Goal: Information Seeking & Learning: Understand process/instructions

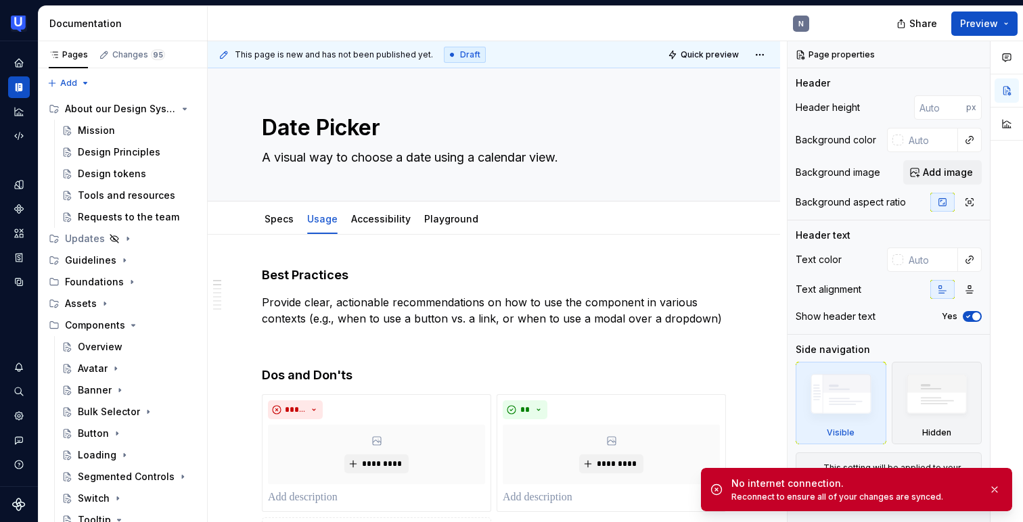
scroll to position [578, 0]
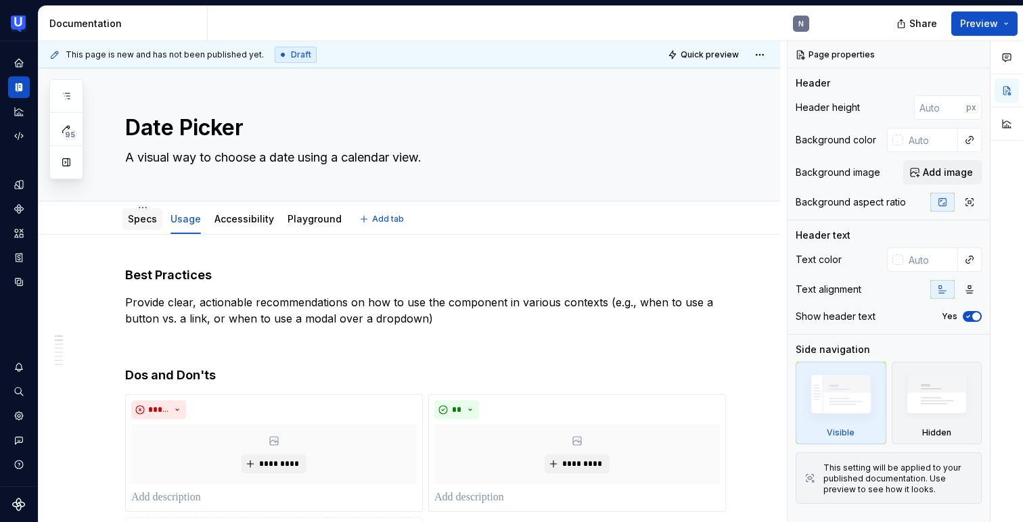
click at [145, 226] on div "Specs" at bounding box center [142, 219] width 29 height 16
click at [139, 224] on link "Specs" at bounding box center [142, 219] width 29 height 12
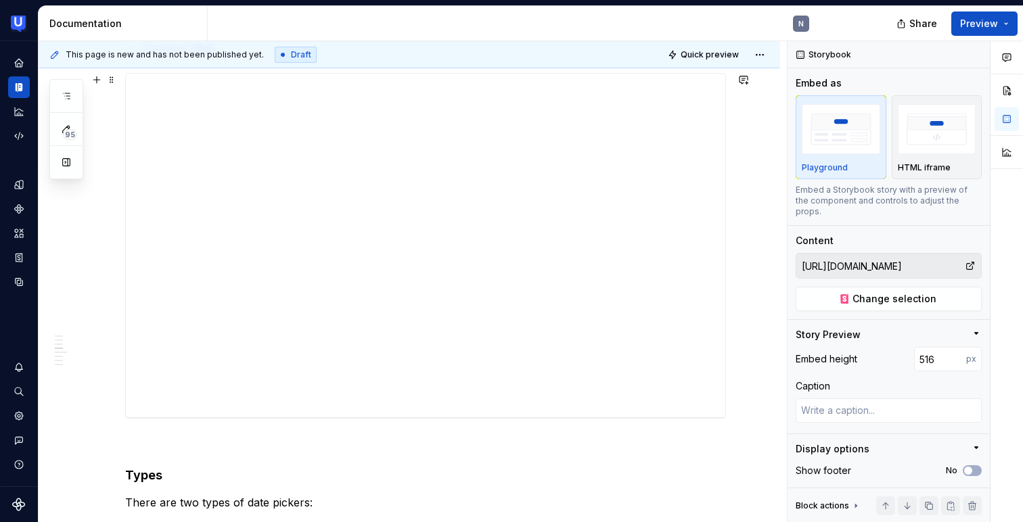
scroll to position [1332, 0]
type textarea "*"
type input "https://toolkit.usertesting.com/storybook/?path=/docs/datepicker-docs--sizes"
type input "508"
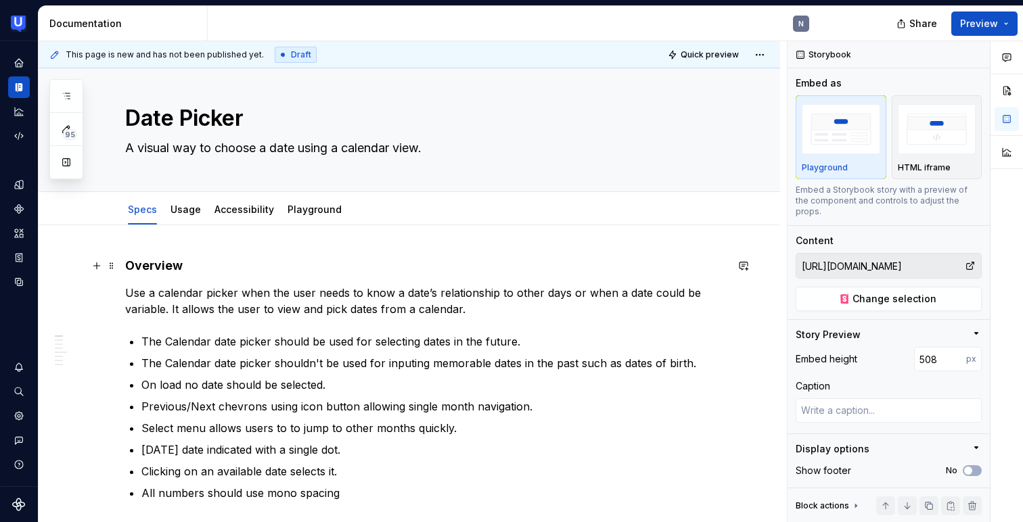
scroll to position [0, 0]
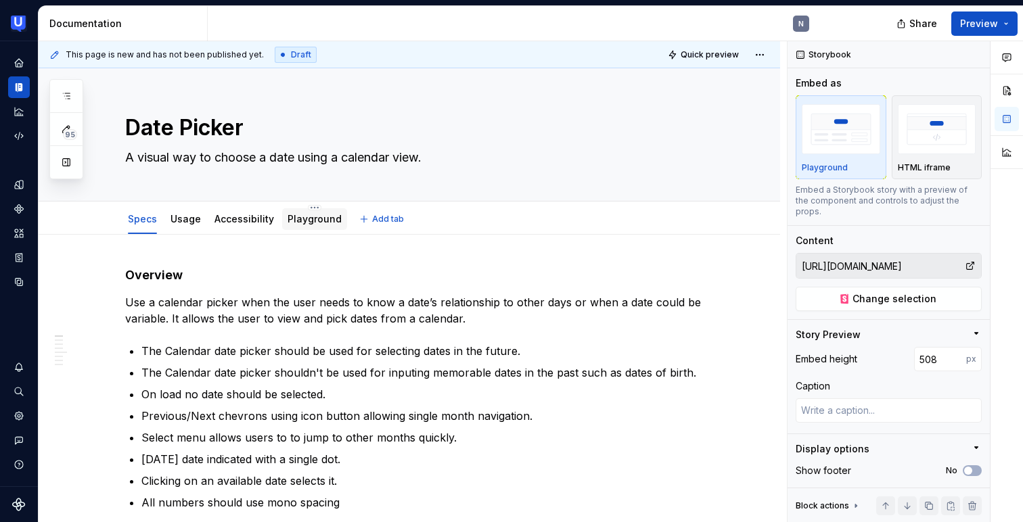
click at [310, 221] on link "Playground" at bounding box center [315, 219] width 54 height 12
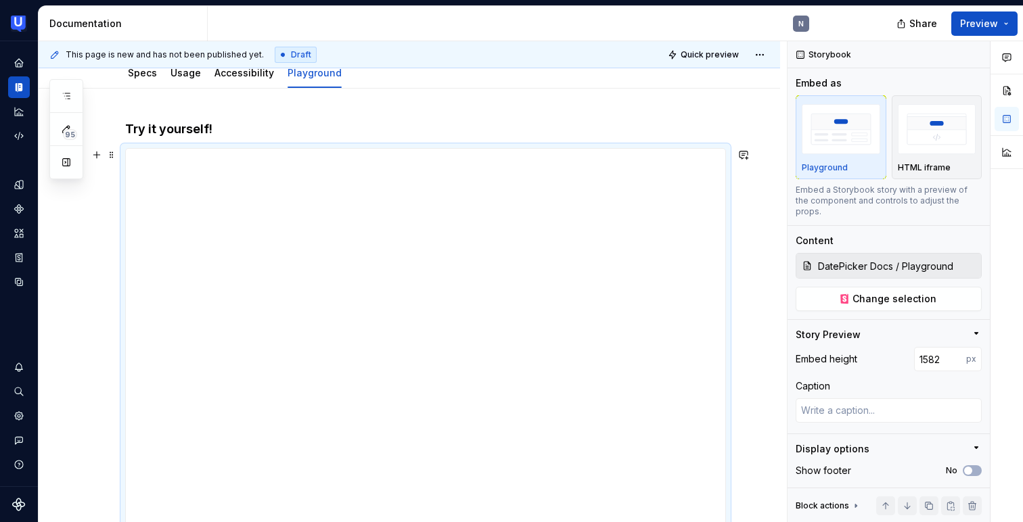
scroll to position [72, 0]
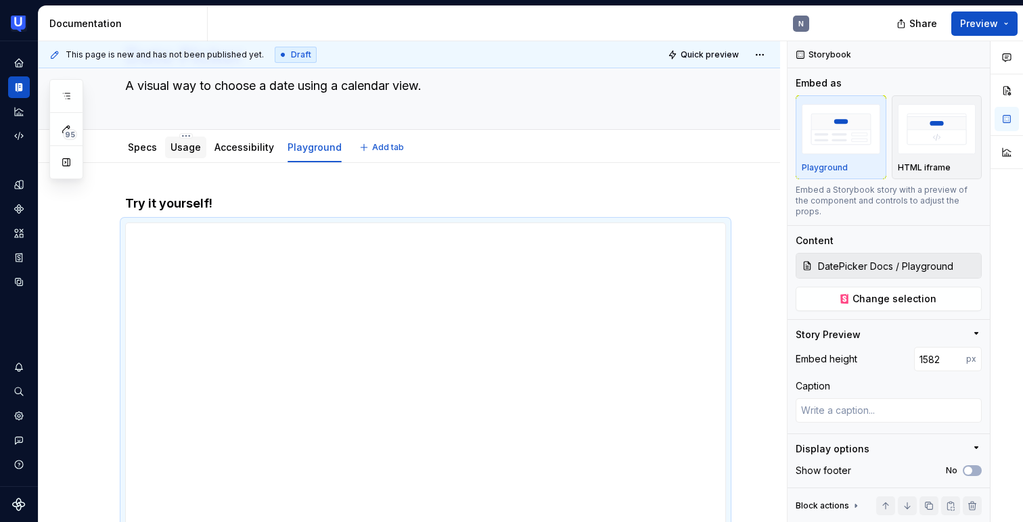
click at [190, 152] on link "Usage" at bounding box center [185, 147] width 30 height 12
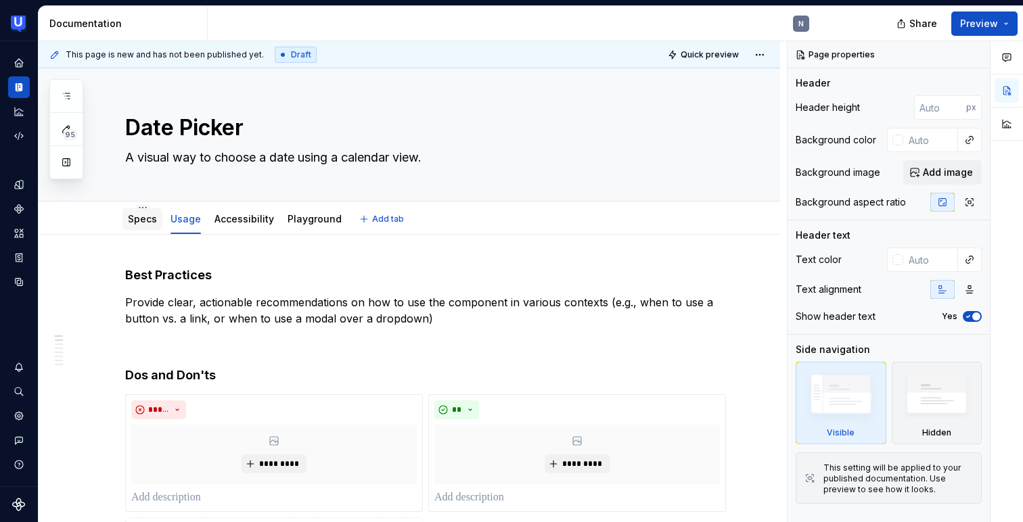
click at [150, 223] on link "Specs" at bounding box center [142, 219] width 29 height 12
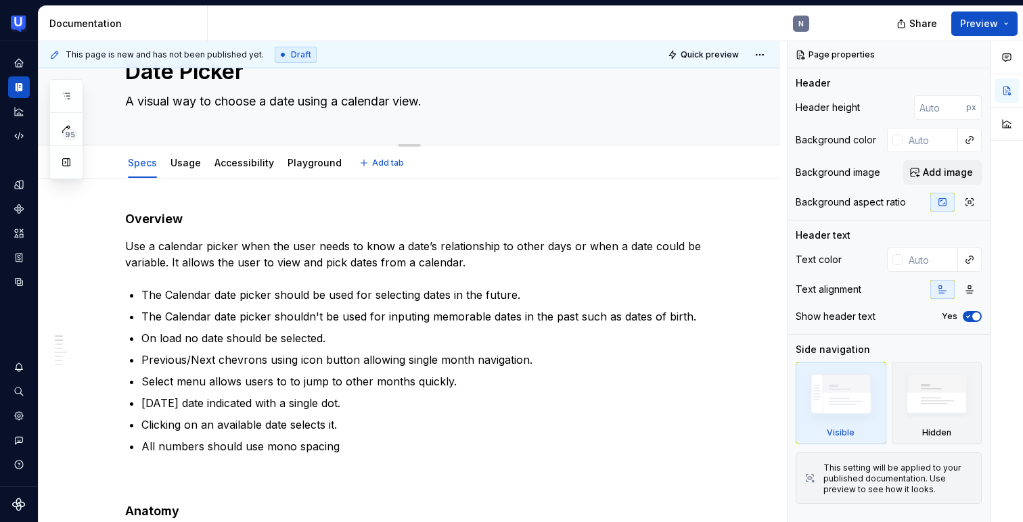
type textarea "*"
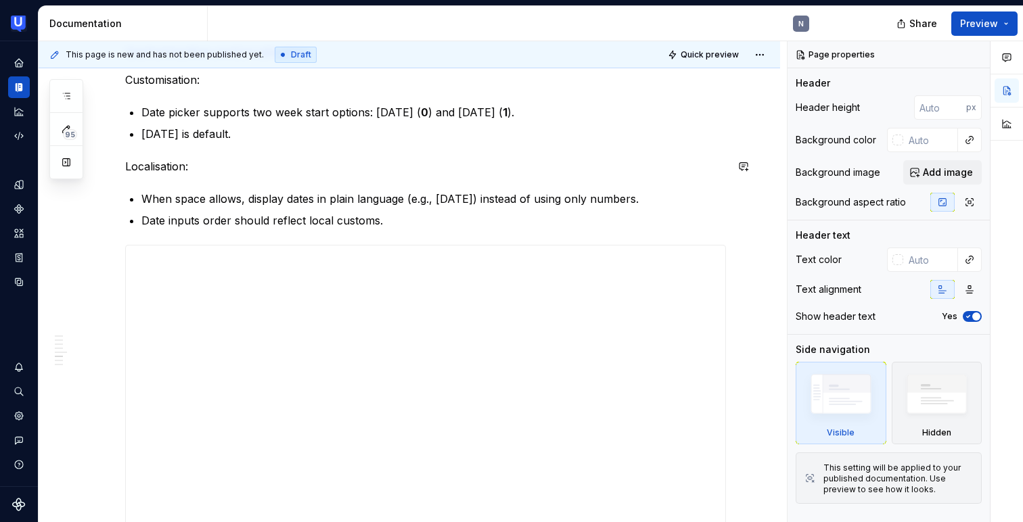
scroll to position [2722, 0]
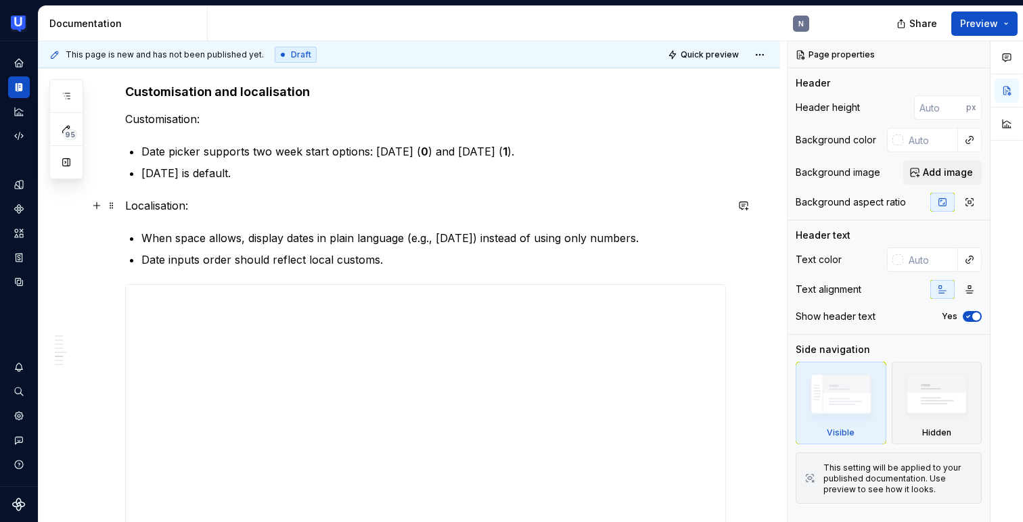
click at [222, 200] on p "Localisation:" at bounding box center [425, 206] width 601 height 16
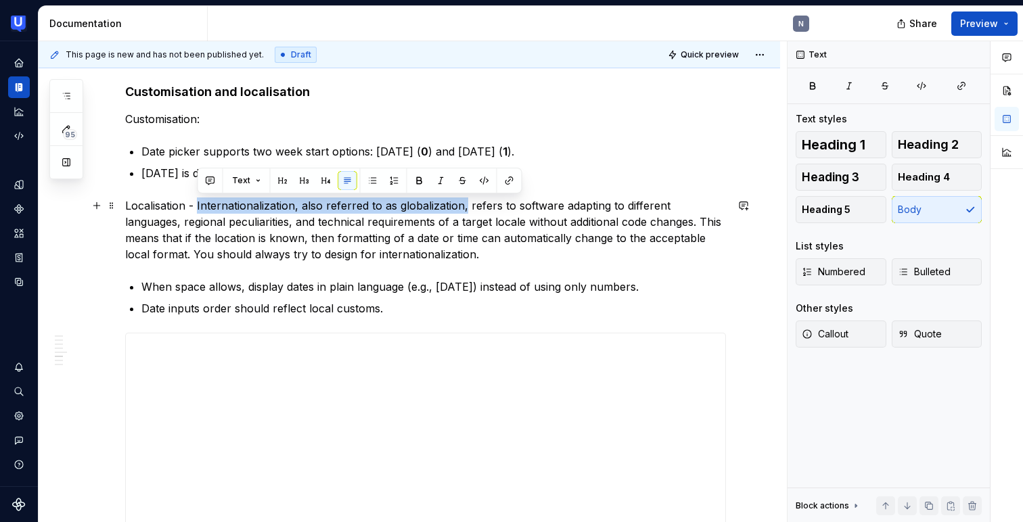
drag, startPoint x: 196, startPoint y: 201, endPoint x: 464, endPoint y: 204, distance: 267.9
click at [464, 204] on p "Localisation - Internationalization, also referred to as globalization, refers …" at bounding box center [425, 230] width 601 height 65
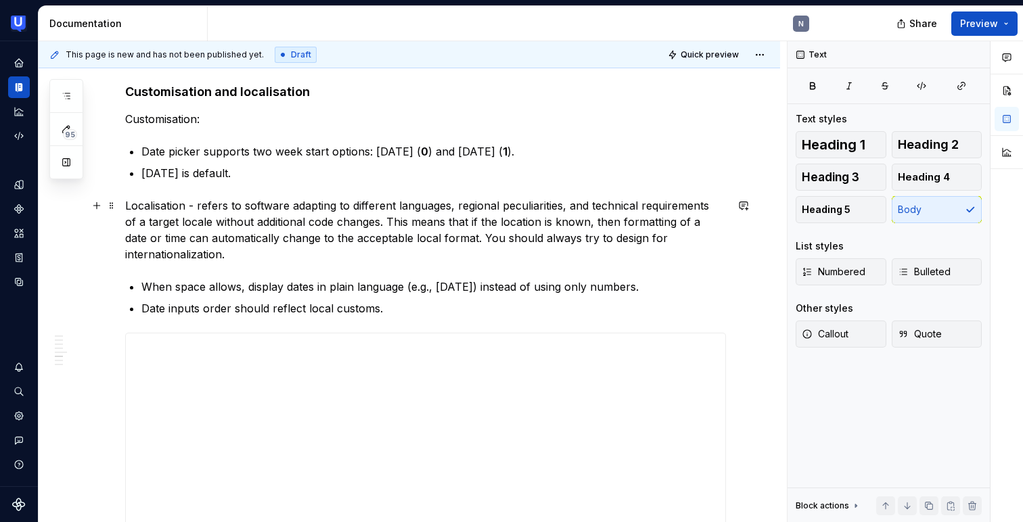
click at [726, 239] on p "Localisation - refers to software adapting to different languages, regional pec…" at bounding box center [425, 230] width 601 height 65
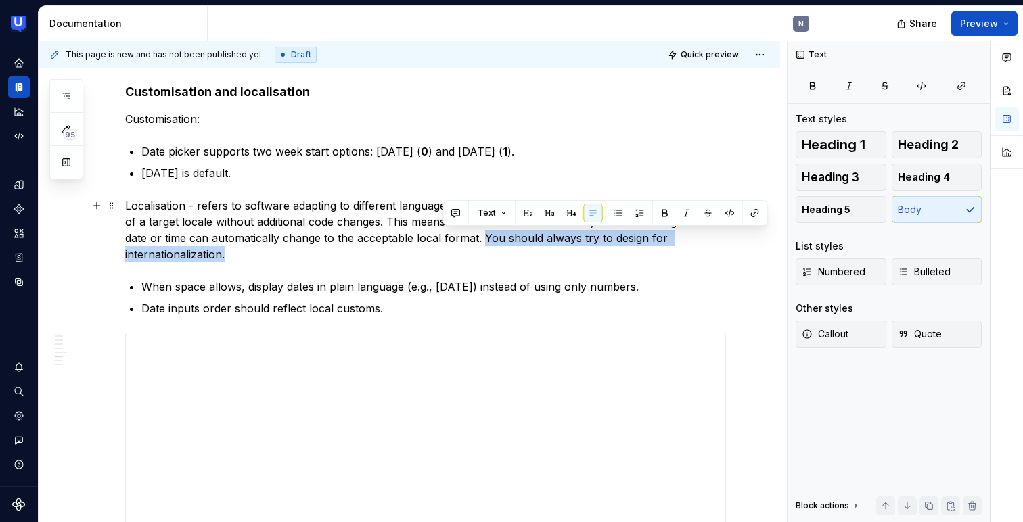
drag, startPoint x: 446, startPoint y: 234, endPoint x: 735, endPoint y: 237, distance: 288.9
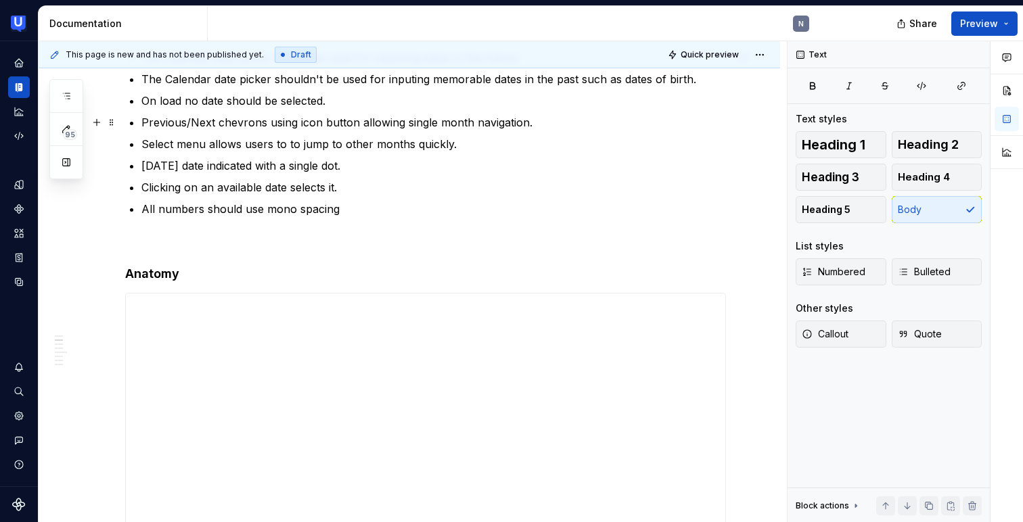
scroll to position [0, 0]
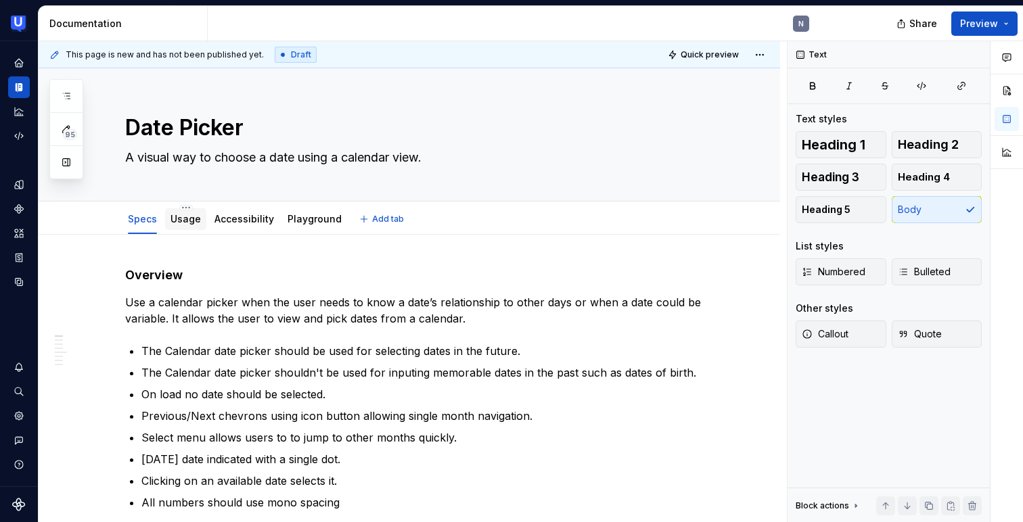
click at [183, 215] on link "Usage" at bounding box center [185, 219] width 30 height 12
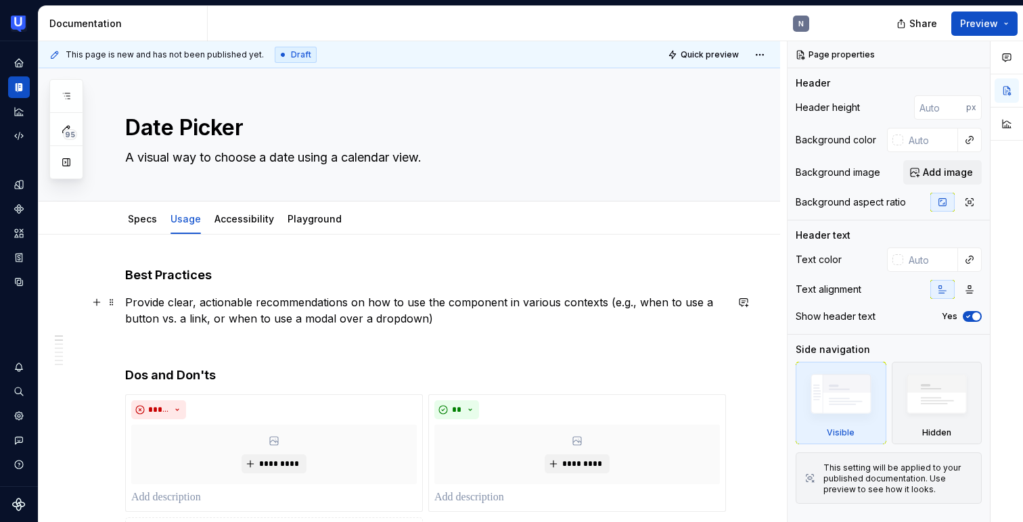
click at [271, 311] on p "Provide clear, actionable recommendations on how to use the component in variou…" at bounding box center [425, 310] width 601 height 32
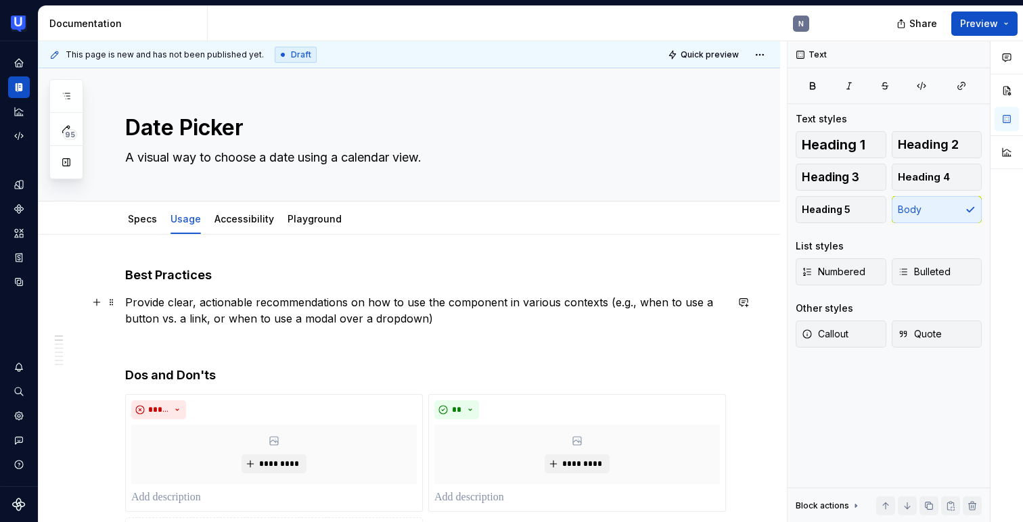
click at [271, 311] on p "Provide clear, actionable recommendations on how to use the component in variou…" at bounding box center [425, 310] width 601 height 32
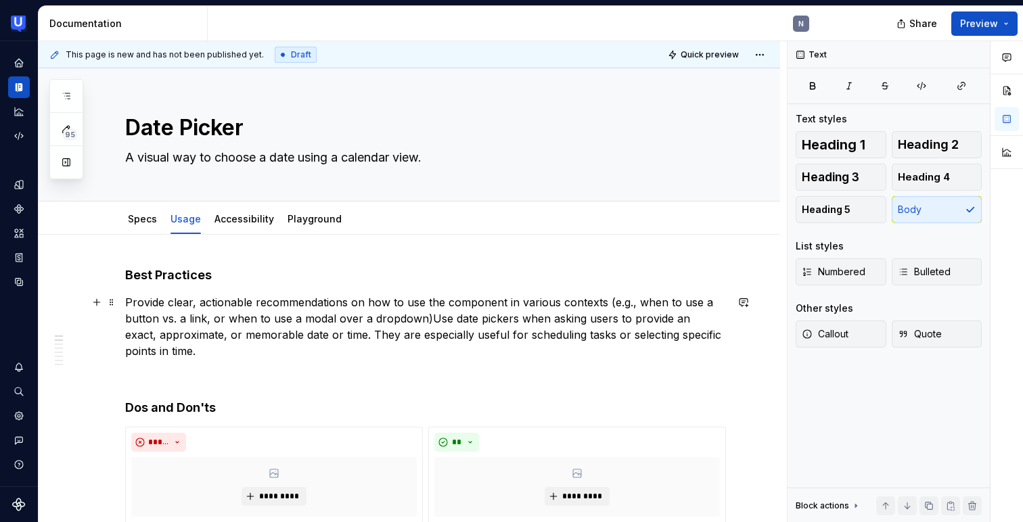
click at [403, 325] on p "Provide clear, actionable recommendations on how to use the component in variou…" at bounding box center [425, 326] width 601 height 65
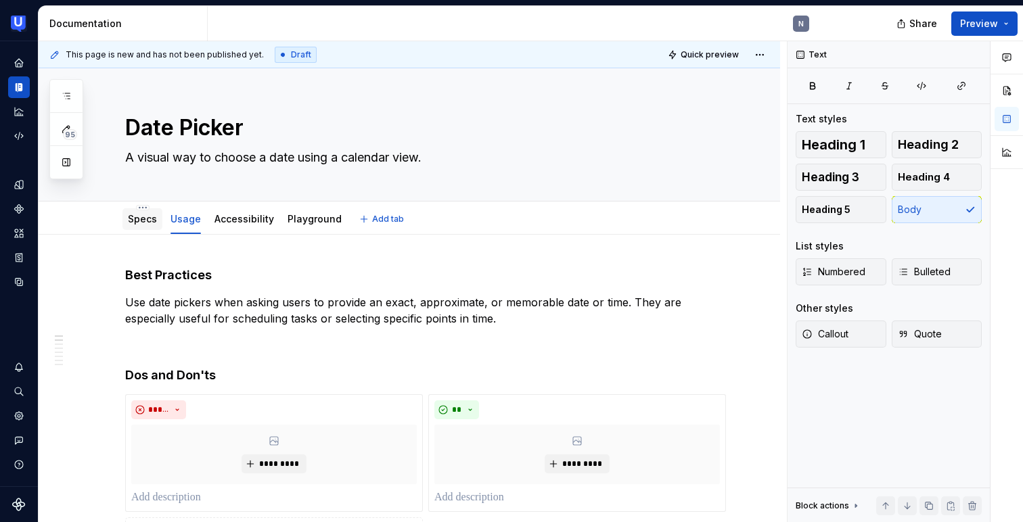
click at [144, 221] on link "Specs" at bounding box center [142, 219] width 29 height 12
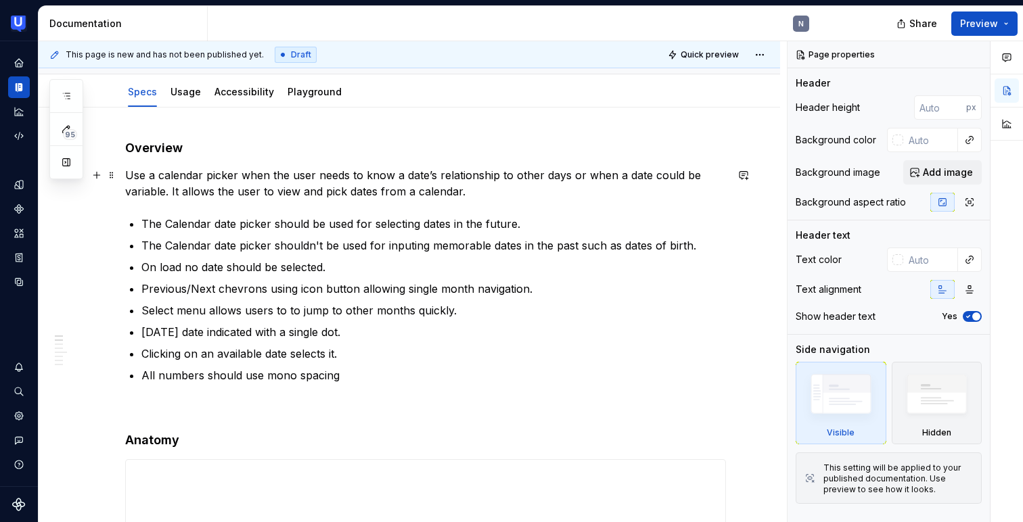
scroll to position [54, 0]
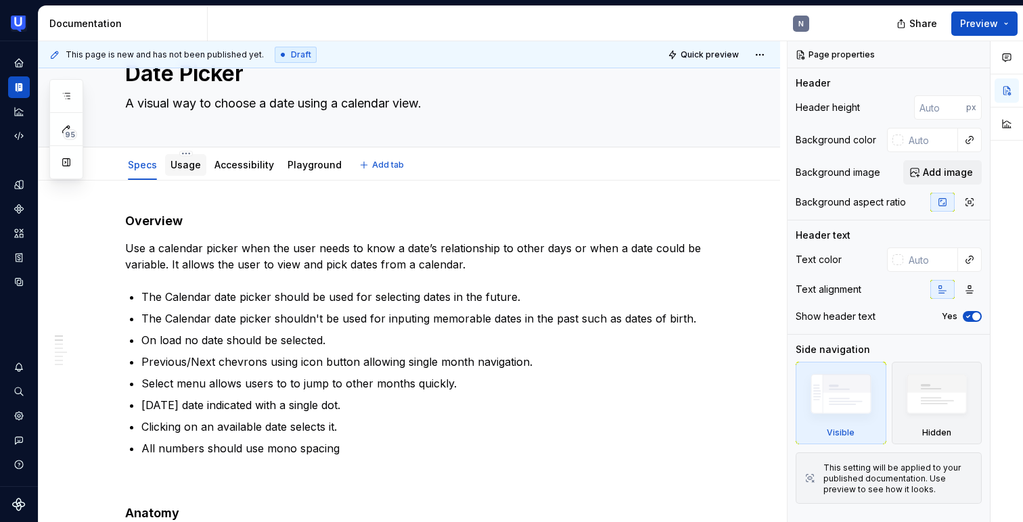
click at [175, 166] on link "Usage" at bounding box center [185, 165] width 30 height 12
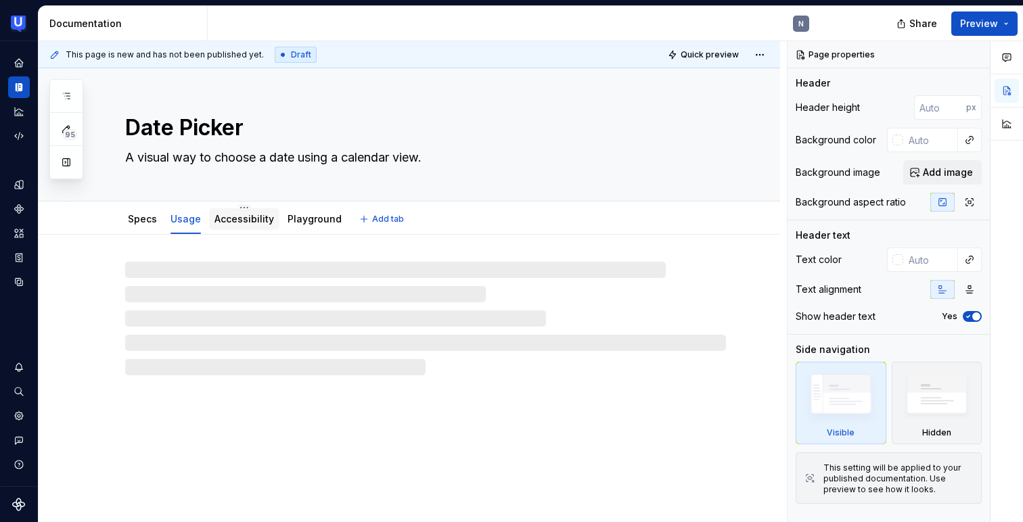
type textarea "*"
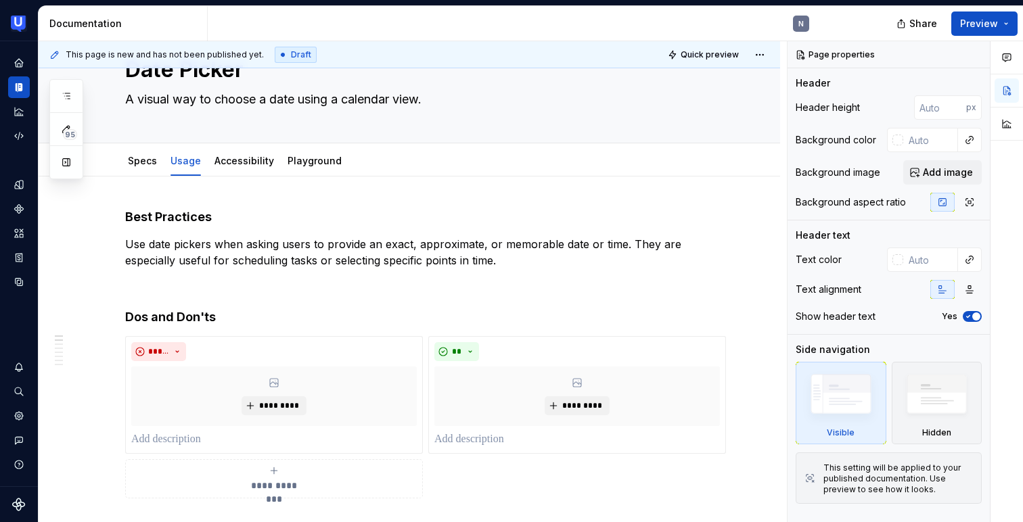
scroll to position [77, 0]
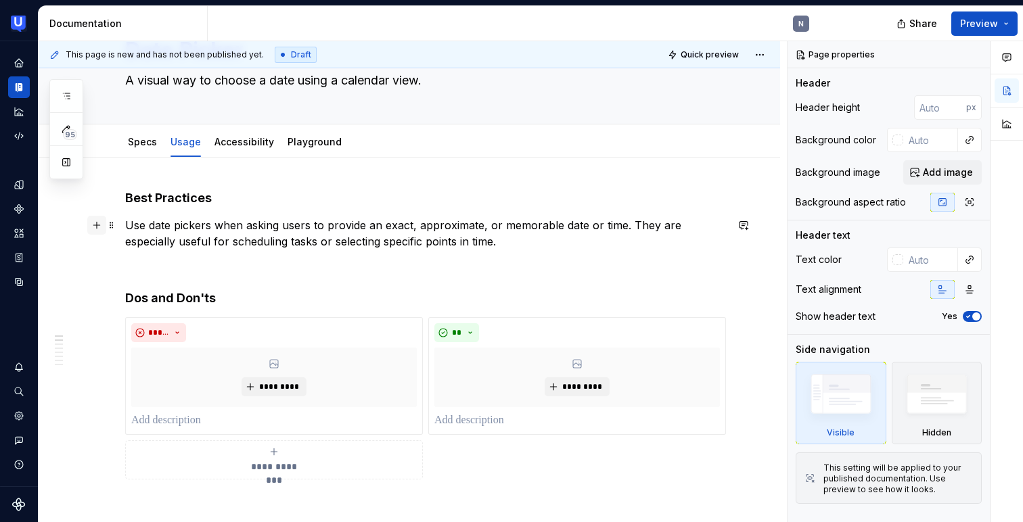
click at [99, 229] on button "button" at bounding box center [96, 225] width 19 height 19
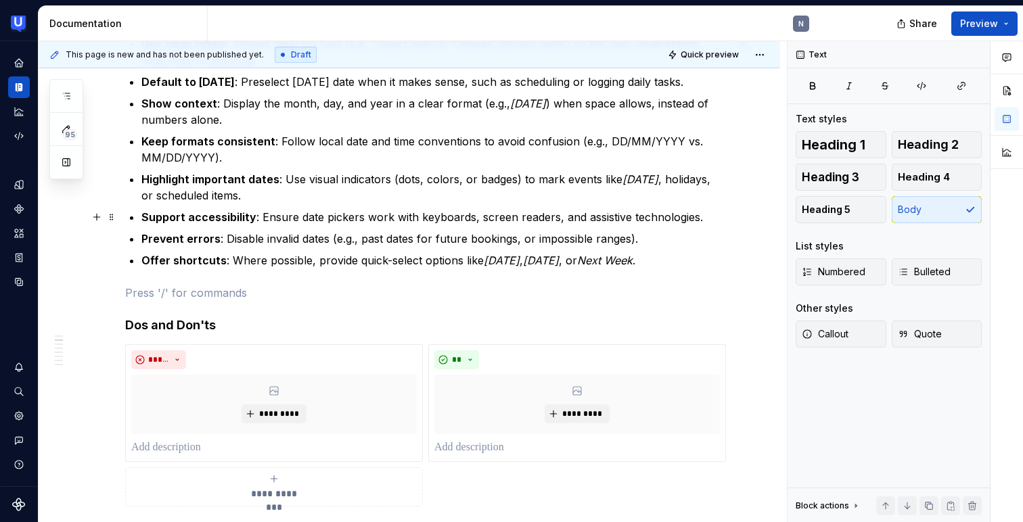
scroll to position [313, 0]
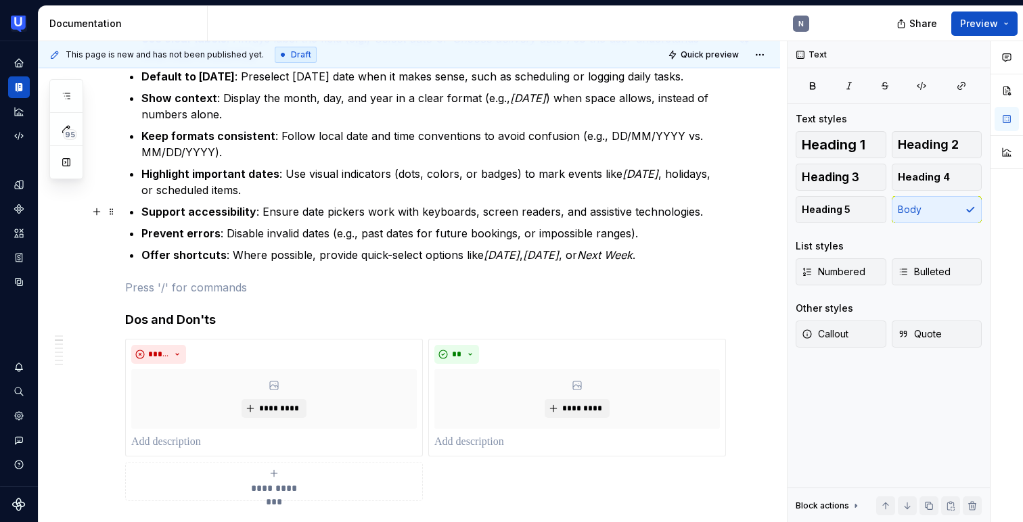
click at [330, 204] on p "Support accessibility : Ensure date pickers work with keyboards, screen readers…" at bounding box center [433, 212] width 585 height 16
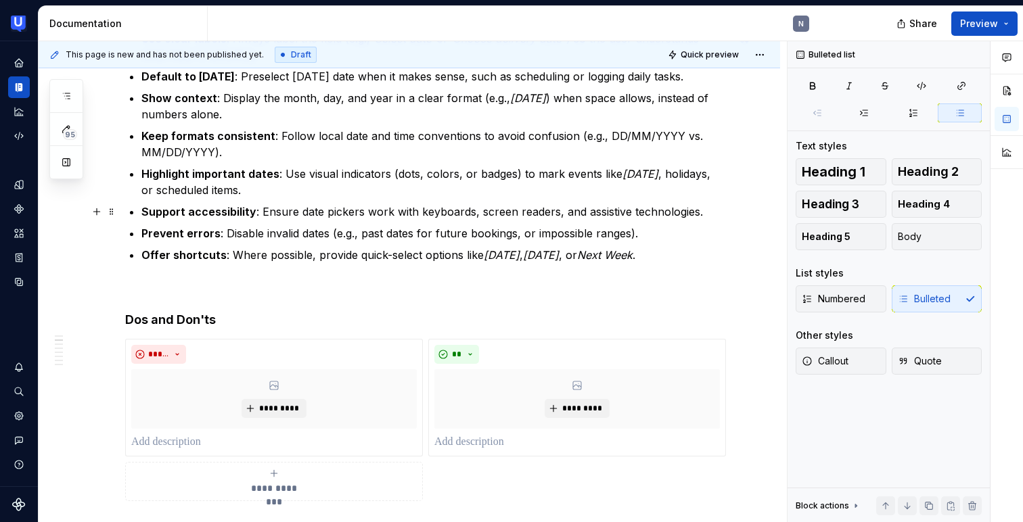
click at [330, 204] on p "Support accessibility : Ensure date pickers work with keyboards, screen readers…" at bounding box center [433, 212] width 585 height 16
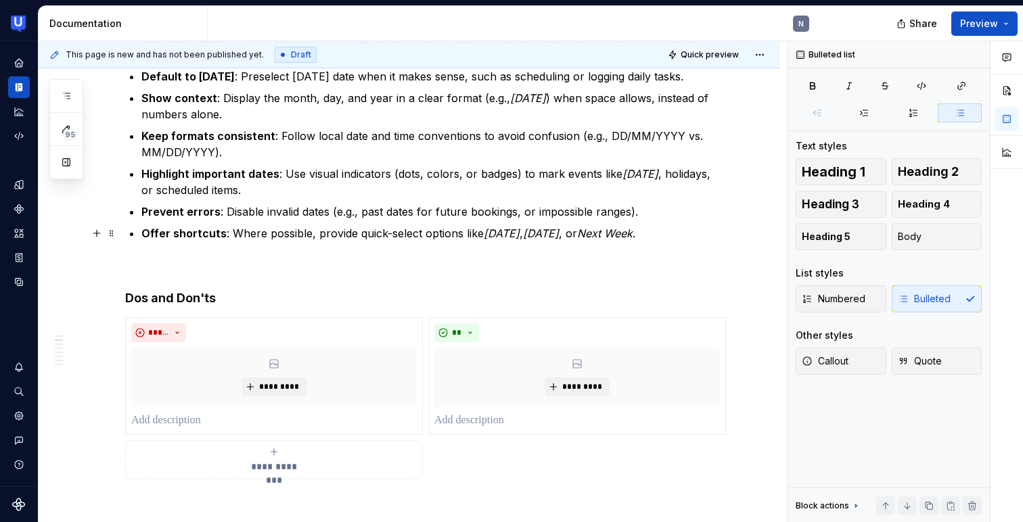
click at [231, 235] on p "Offer shortcuts : Where possible, provide quick-select options like Today , Tom…" at bounding box center [433, 233] width 585 height 16
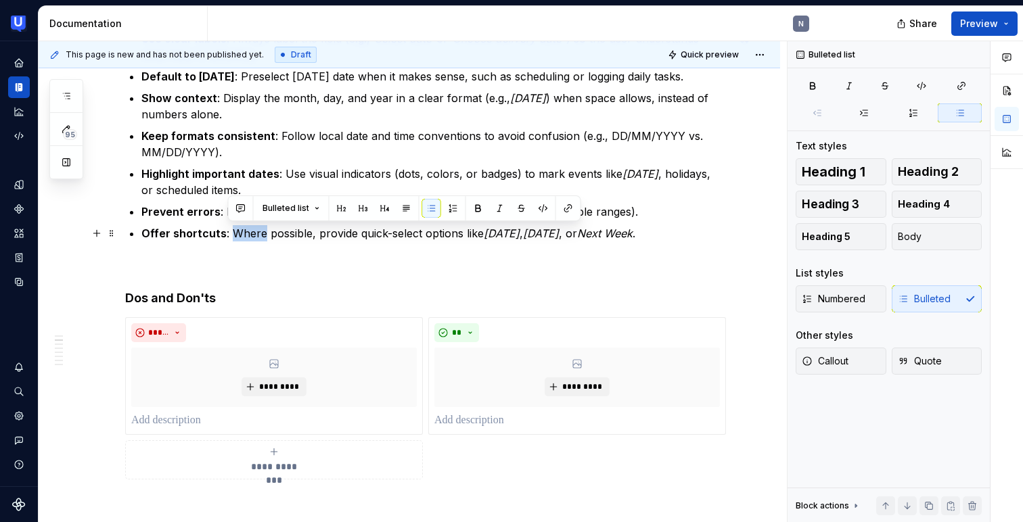
click at [231, 235] on p "Offer shortcuts : Where possible, provide quick-select options like Today , Tom…" at bounding box center [433, 233] width 585 height 16
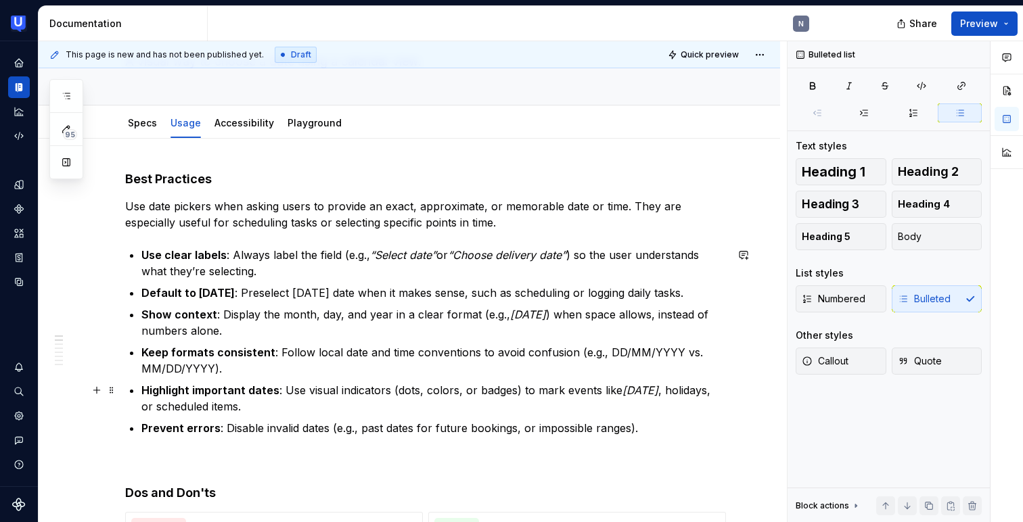
scroll to position [81, 0]
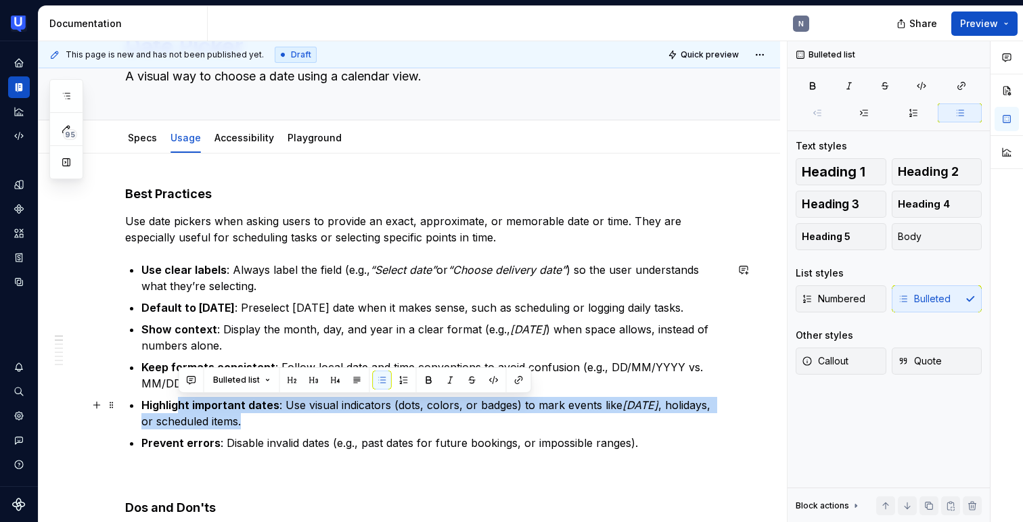
drag, startPoint x: 265, startPoint y: 416, endPoint x: 177, endPoint y: 410, distance: 87.5
click at [177, 410] on p "Highlight important dates : Use visual indicators (dots, colors, or badges) to …" at bounding box center [433, 413] width 585 height 32
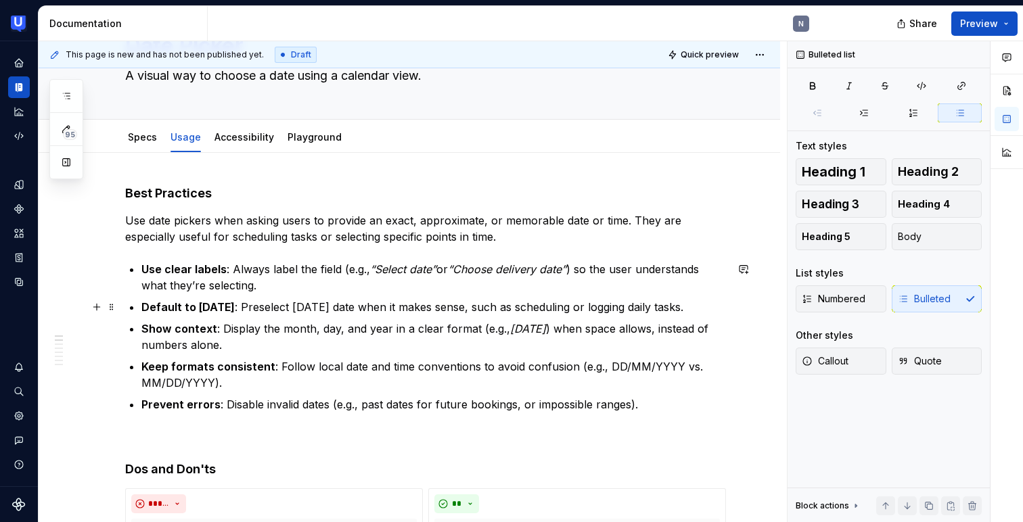
scroll to position [68, 0]
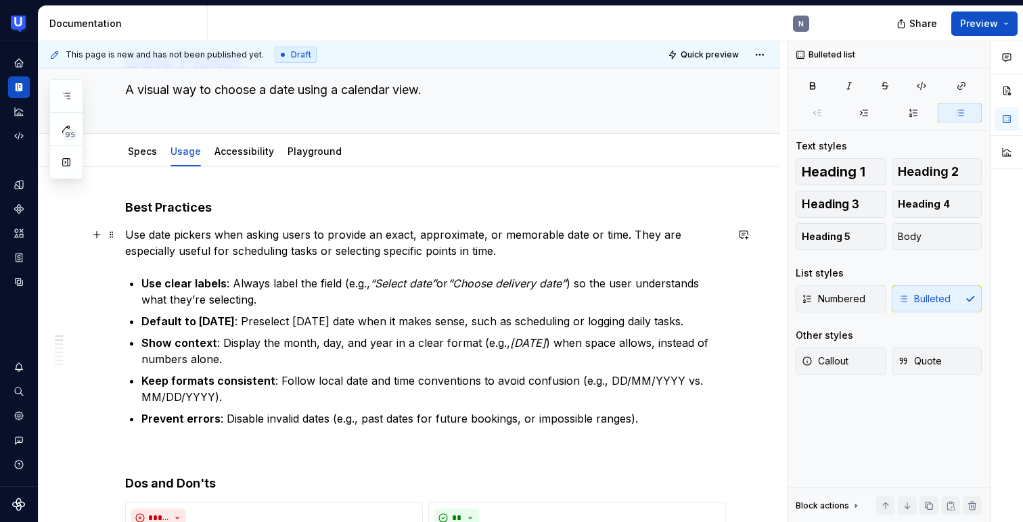
click at [142, 237] on p "Use date pickers when asking users to provide an exact, approximate, or memorab…" at bounding box center [425, 243] width 601 height 32
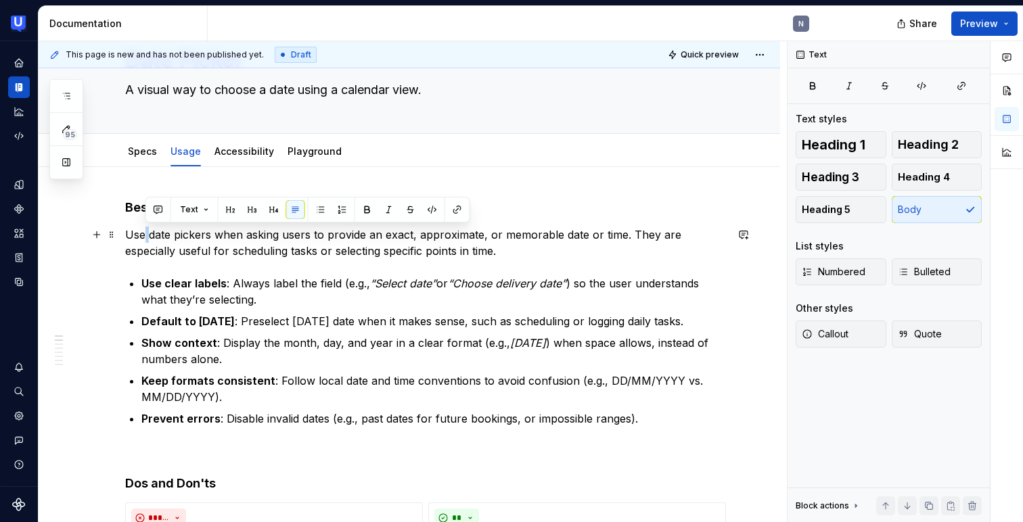
click at [142, 237] on p "Use date pickers when asking users to provide an exact, approximate, or memorab…" at bounding box center [425, 243] width 601 height 32
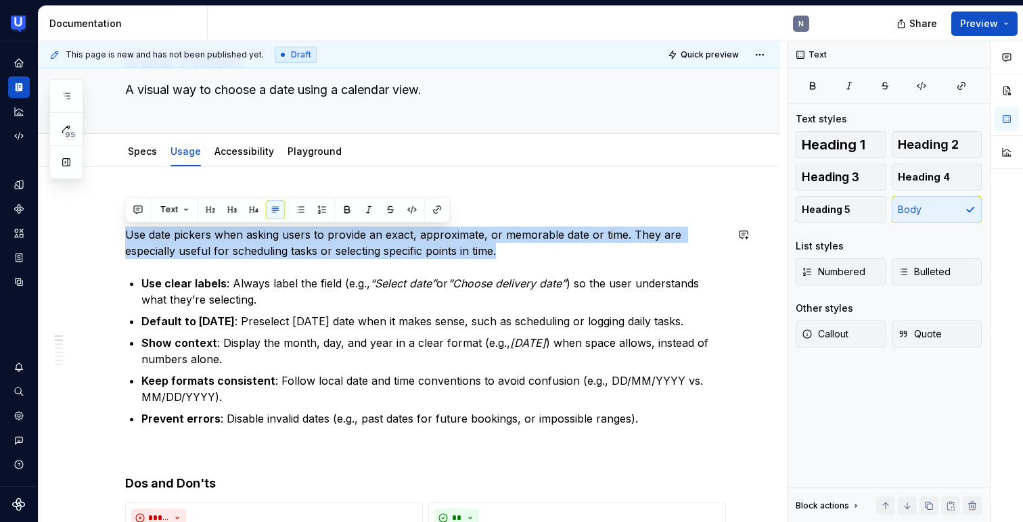
copy p "Use date pickers when asking users to provide an exact, approximate, or memorab…"
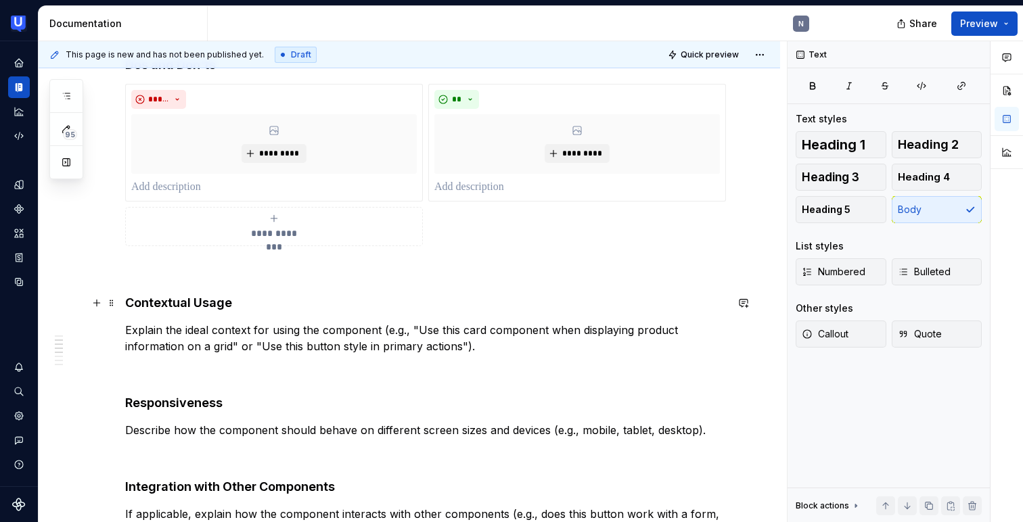
scroll to position [540, 0]
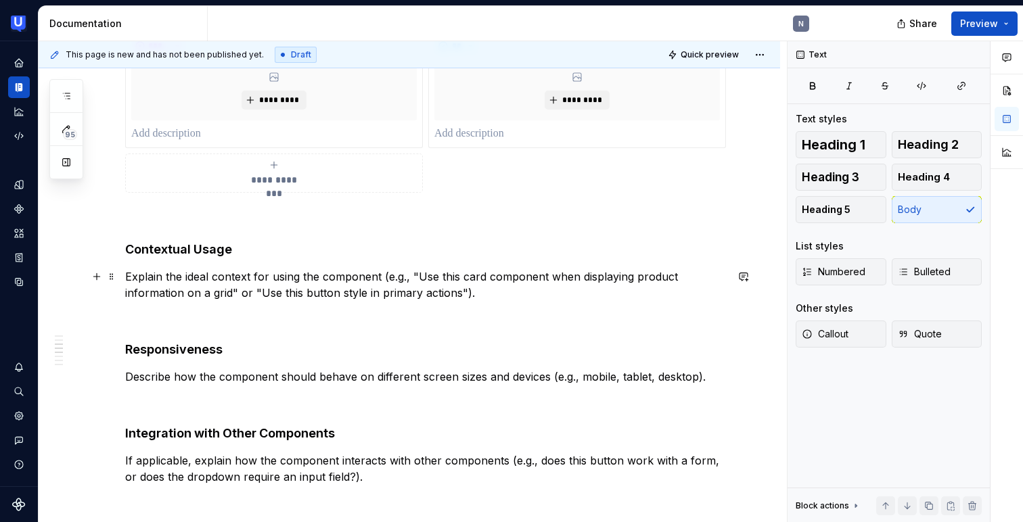
click at [153, 297] on p "Explain the ideal context for using the component (e.g., "Use this card compone…" at bounding box center [425, 285] width 601 height 32
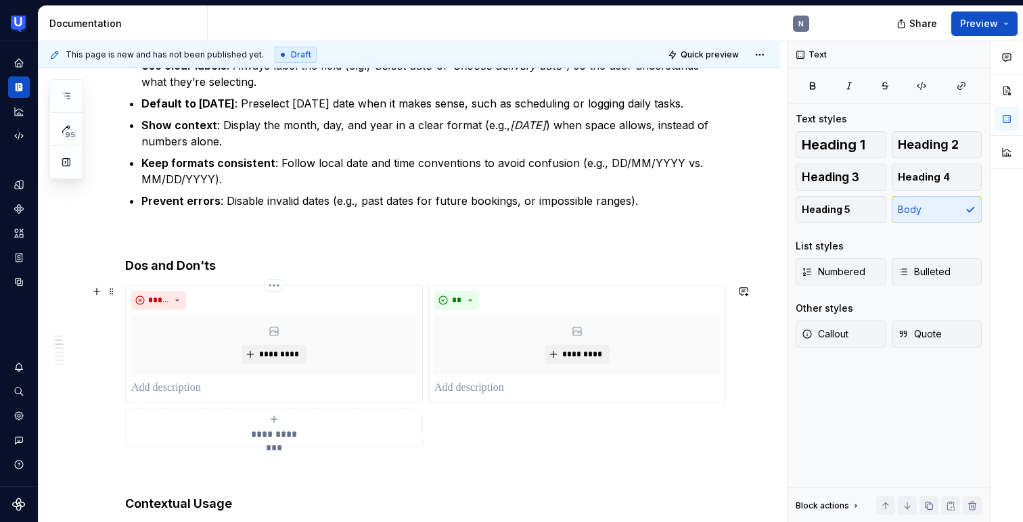
scroll to position [116, 0]
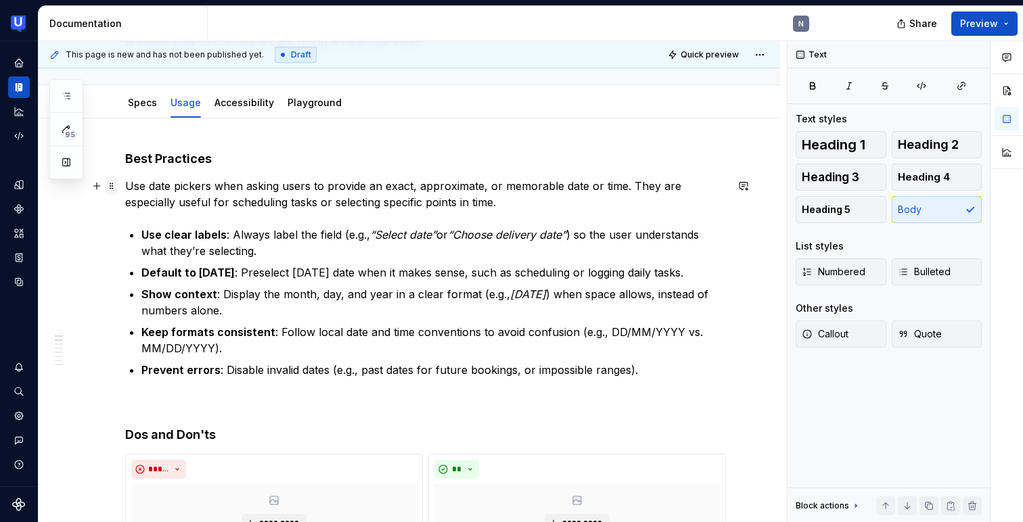
click at [112, 187] on span at bounding box center [111, 186] width 11 height 19
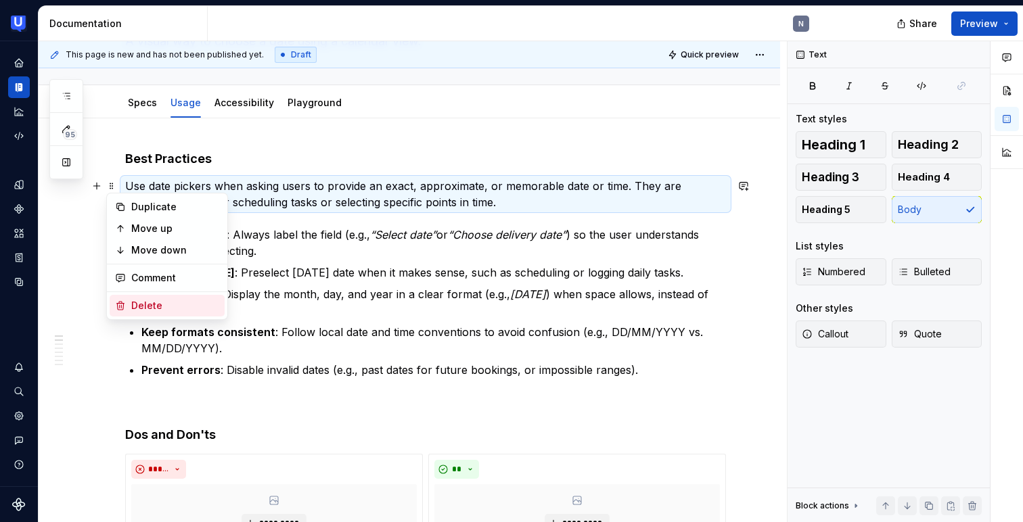
click at [148, 303] on div "Delete" at bounding box center [175, 306] width 88 height 14
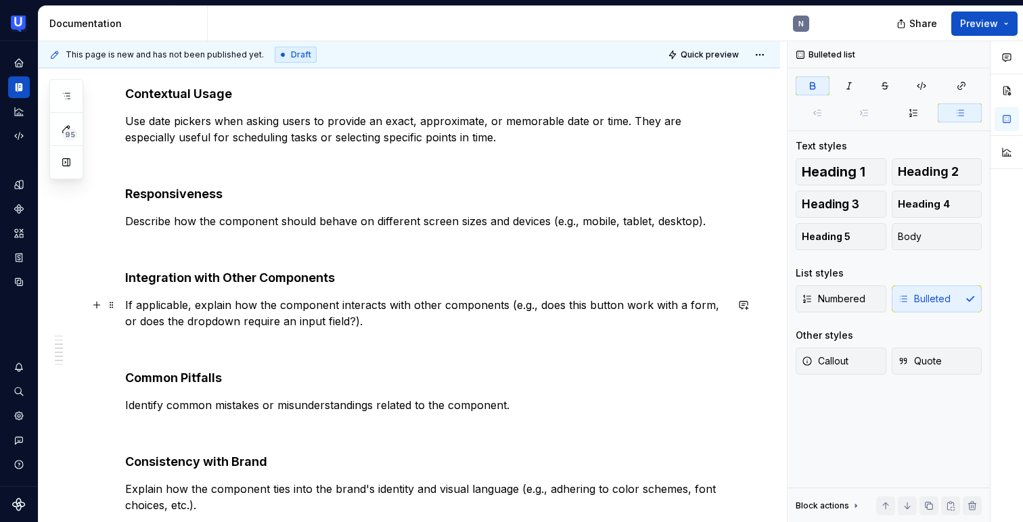
scroll to position [656, 0]
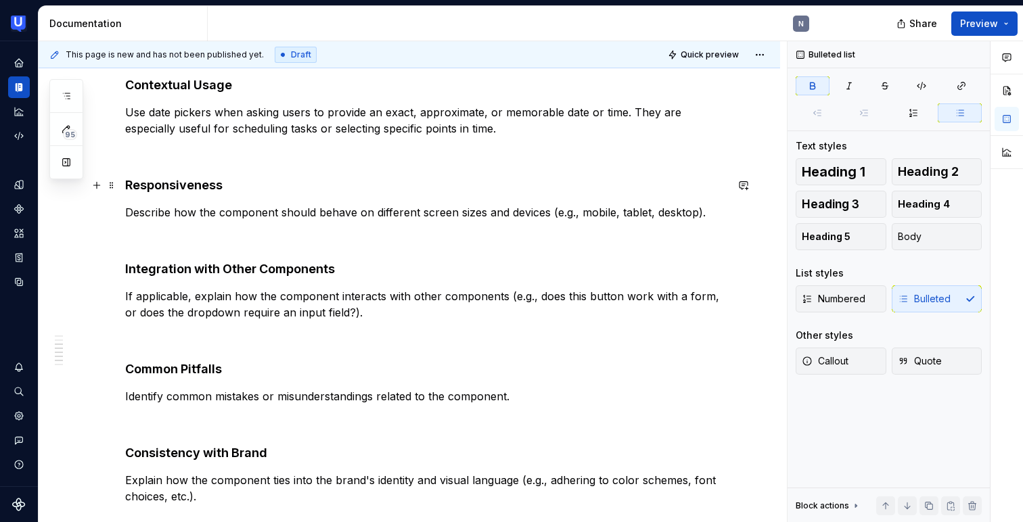
click at [140, 185] on strong "Responsiveness" at bounding box center [173, 185] width 97 height 14
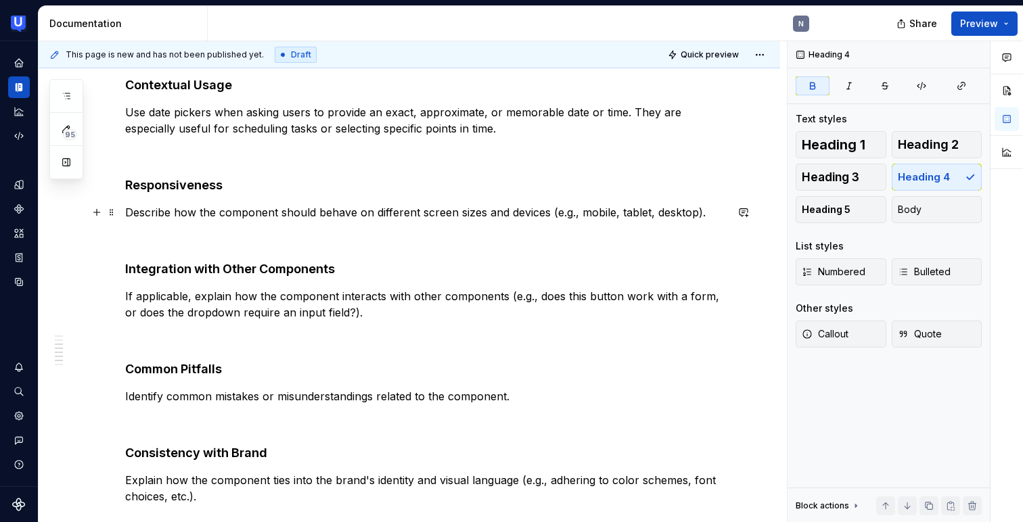
click at [141, 206] on p "Describe how the component should behave on different screen sizes and devices …" at bounding box center [425, 212] width 601 height 16
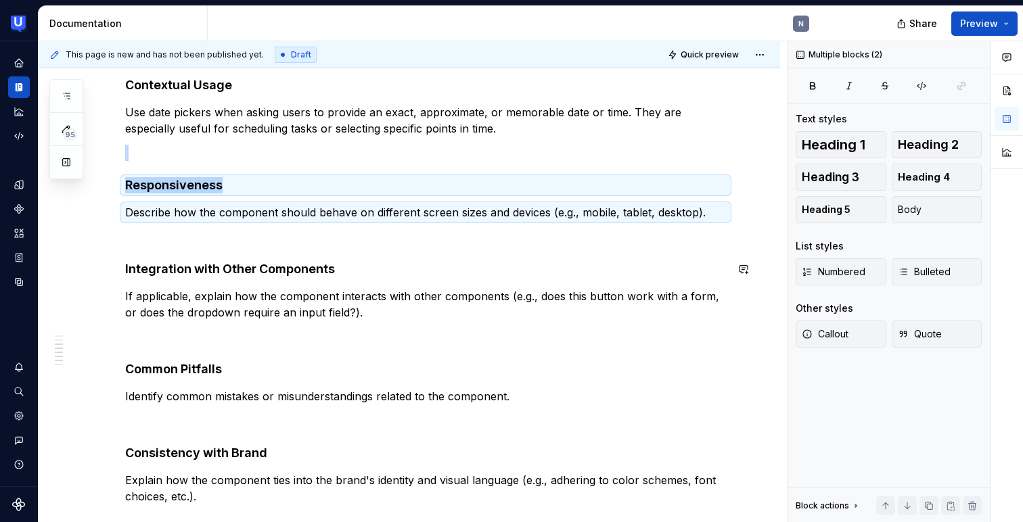
click at [143, 250] on div "**********" at bounding box center [425, 87] width 601 height 950
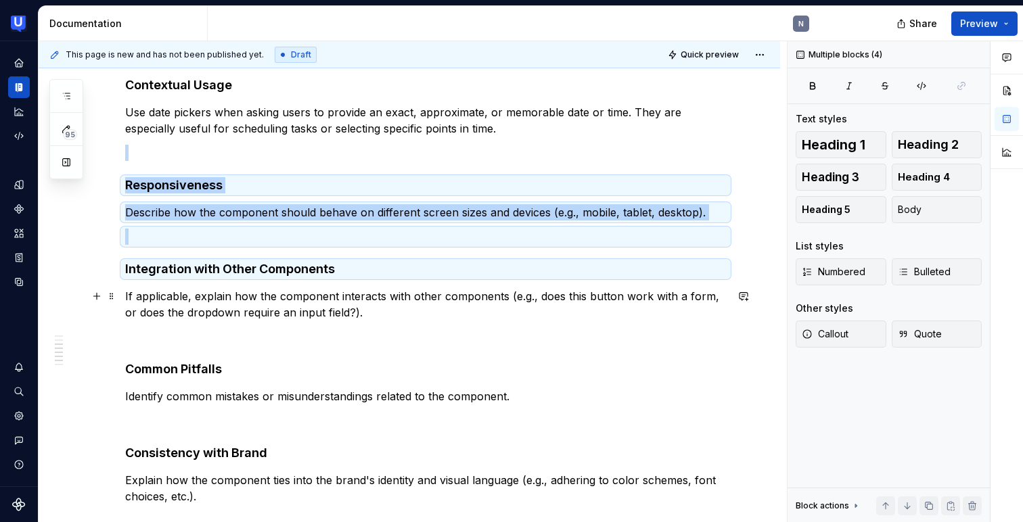
click at [150, 297] on p "If applicable, explain how the component interacts with other components (e.g.,…" at bounding box center [425, 304] width 601 height 32
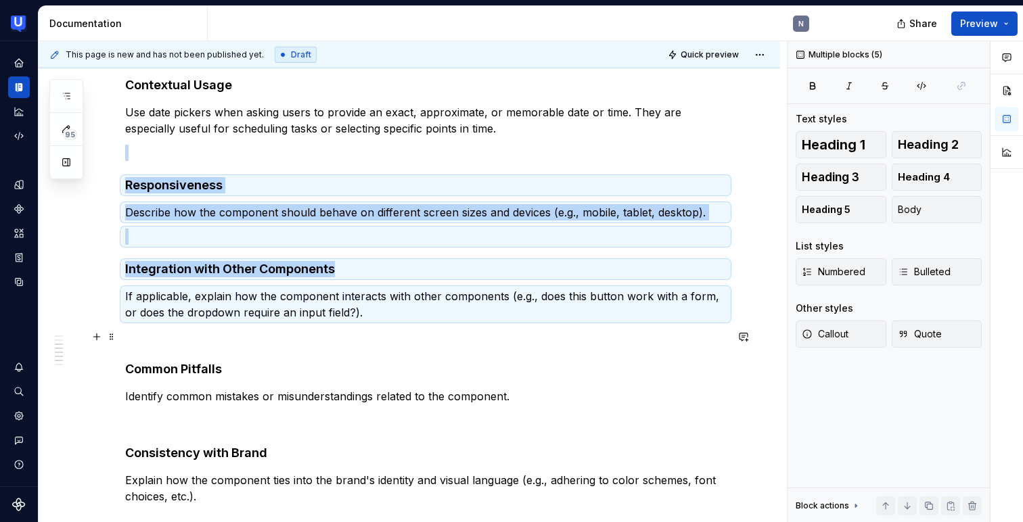
click at [155, 340] on p at bounding box center [425, 337] width 601 height 16
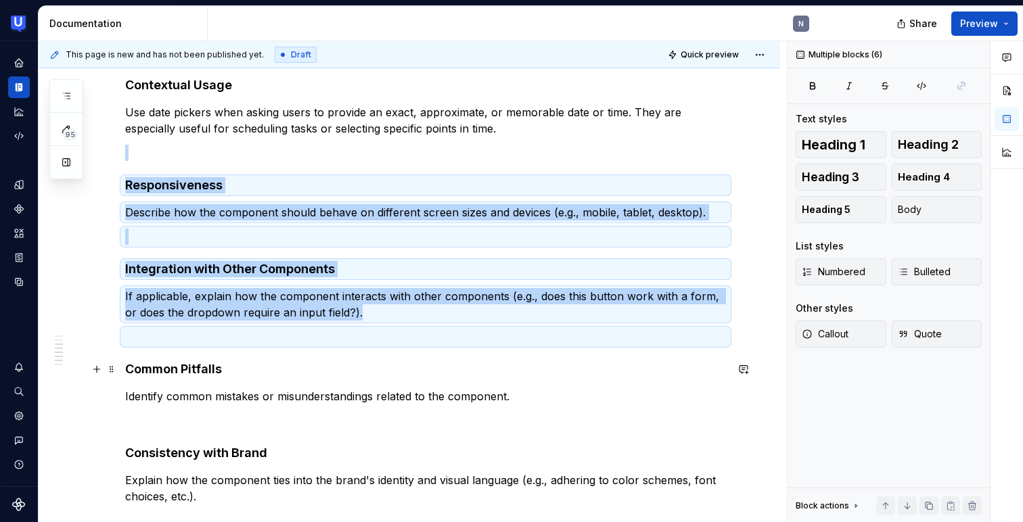
click at [156, 369] on strong "Common Pitfalls" at bounding box center [173, 369] width 97 height 14
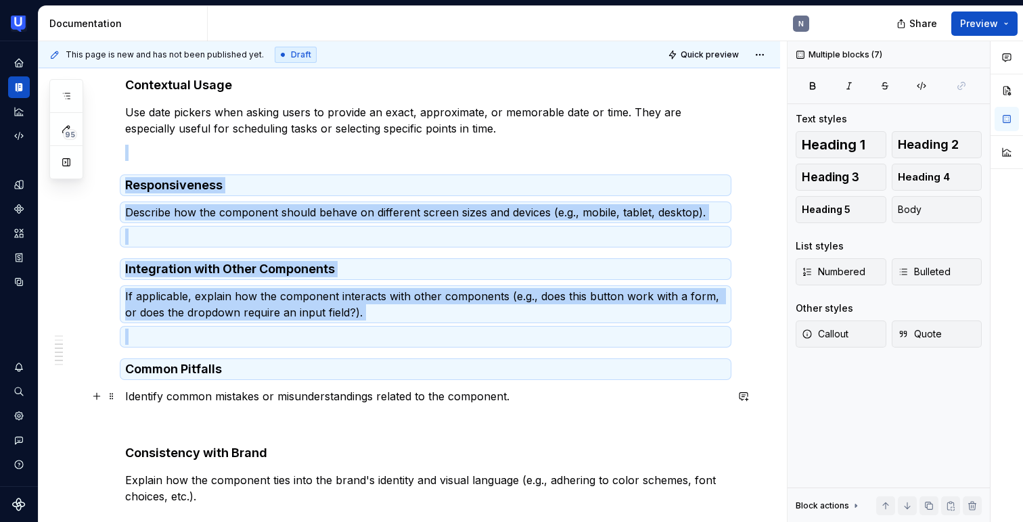
click at [156, 390] on p "Identify common mistakes or misunderstandings related to the component." at bounding box center [425, 396] width 601 height 16
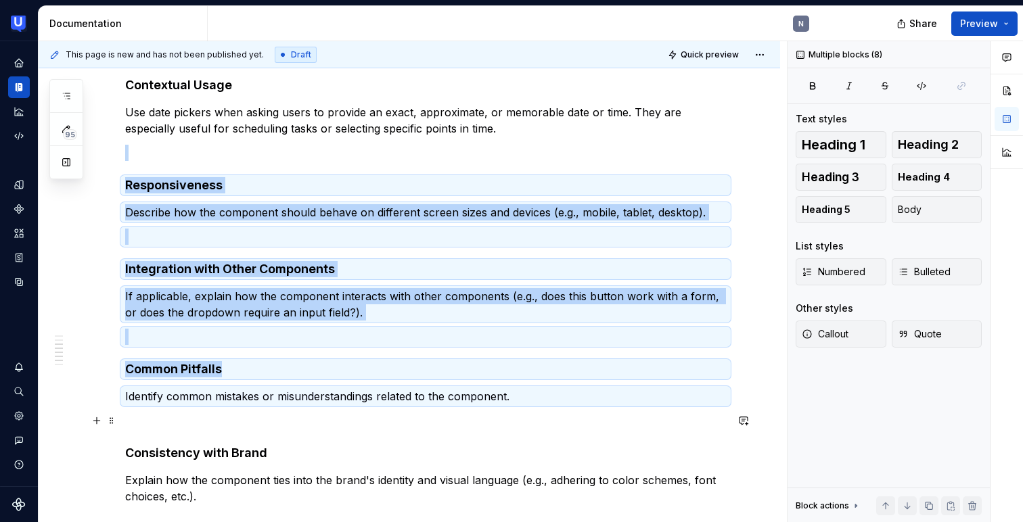
click at [162, 424] on p at bounding box center [425, 421] width 601 height 16
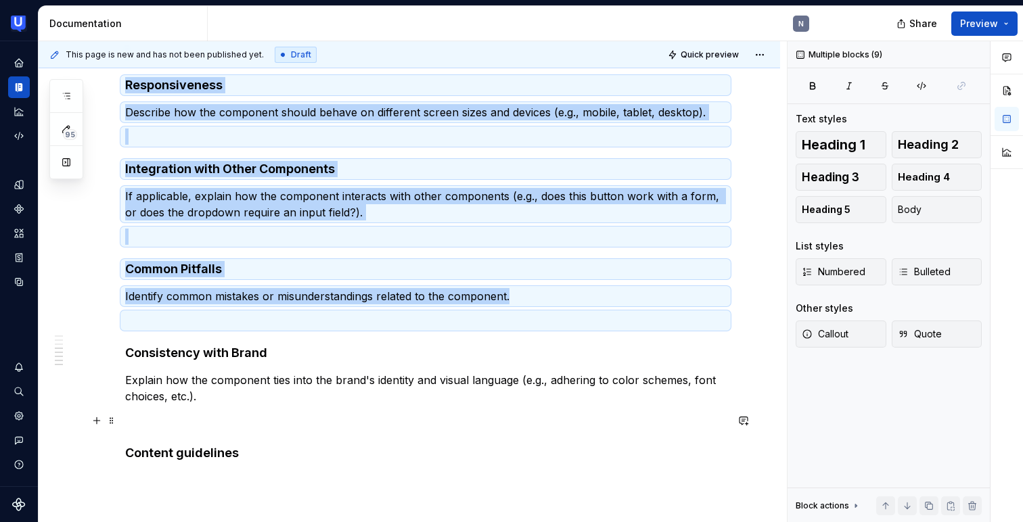
scroll to position [758, 0]
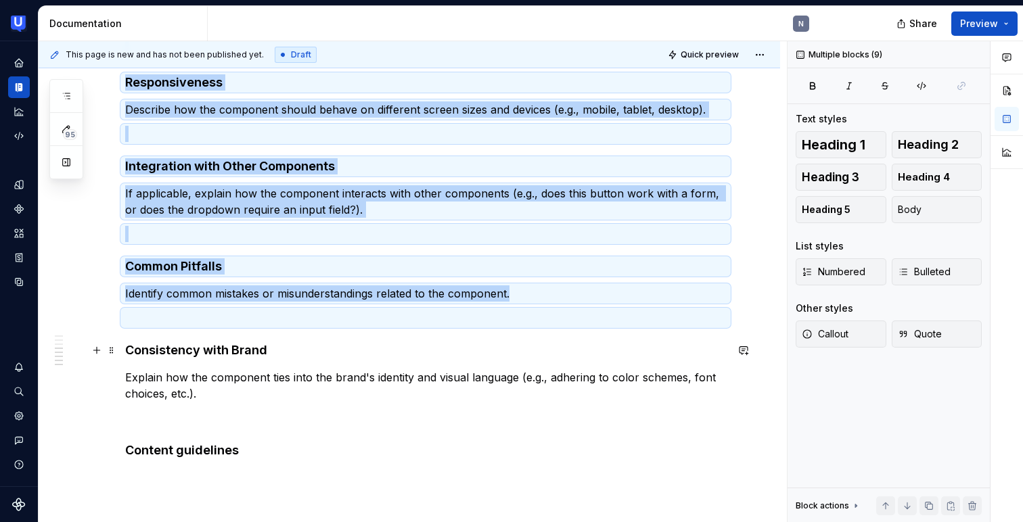
click at [166, 348] on strong "Consistency with Brand" at bounding box center [196, 350] width 142 height 14
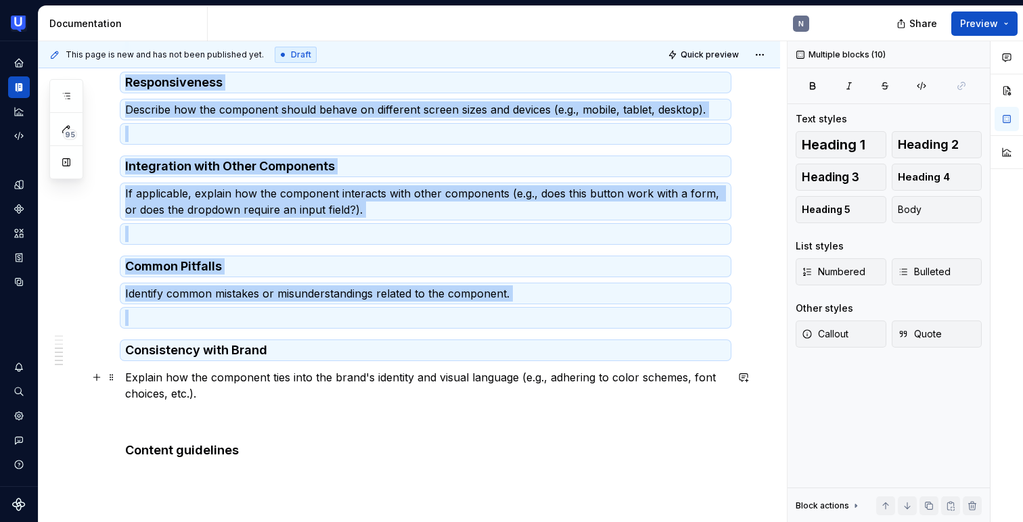
click at [164, 391] on p "Explain how the component ties into the brand's identity and visual language (e…" at bounding box center [425, 385] width 601 height 32
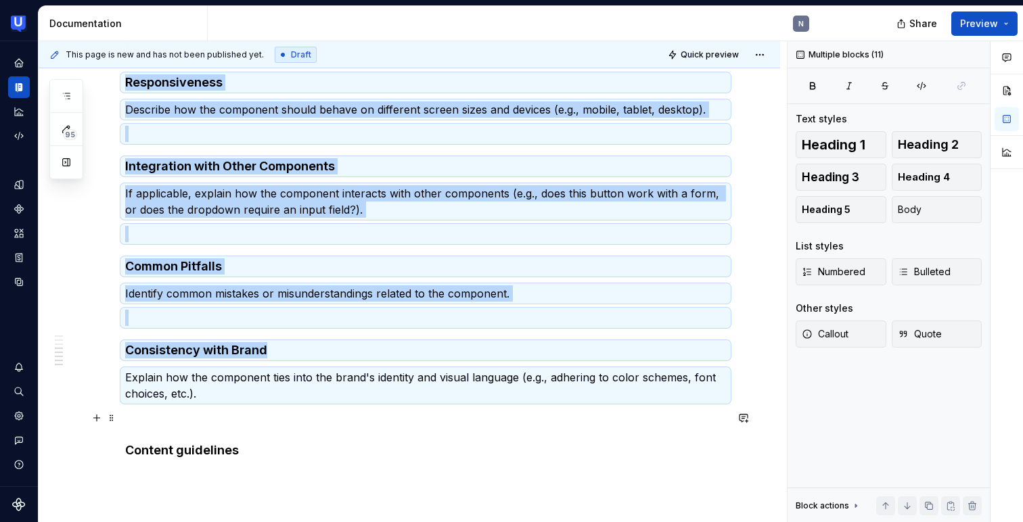
click at [164, 420] on p at bounding box center [425, 418] width 601 height 16
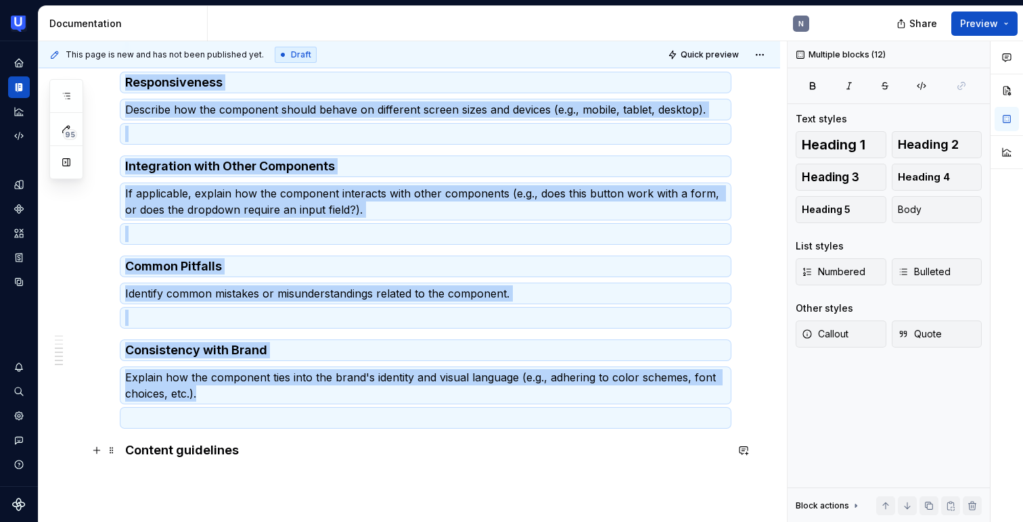
click at [164, 454] on h4 "Content guidelines" at bounding box center [425, 450] width 601 height 16
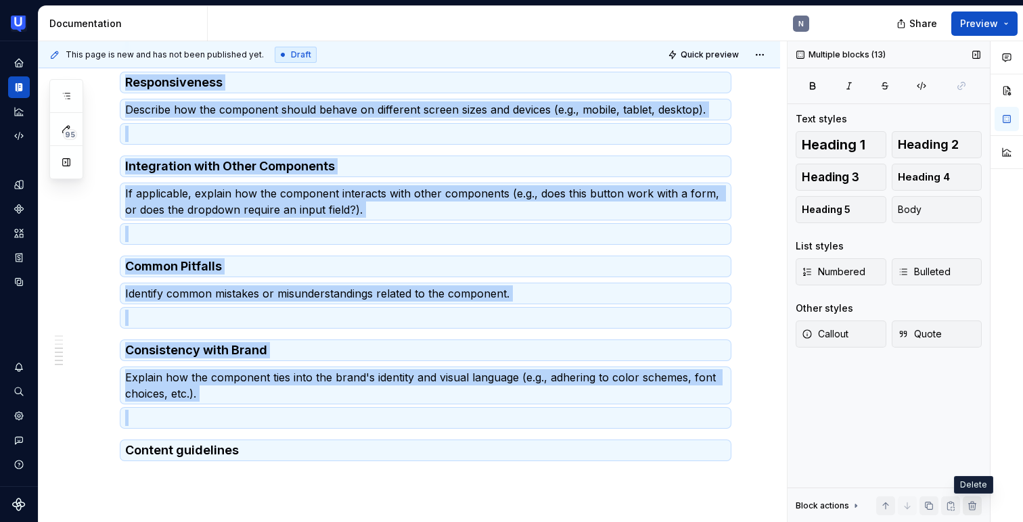
click at [975, 505] on button "button" at bounding box center [972, 506] width 19 height 19
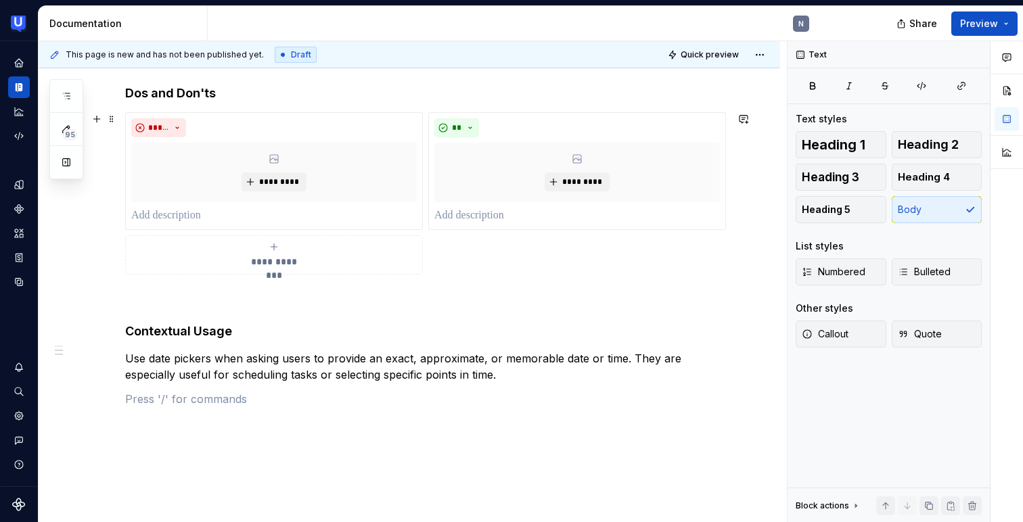
scroll to position [376, 0]
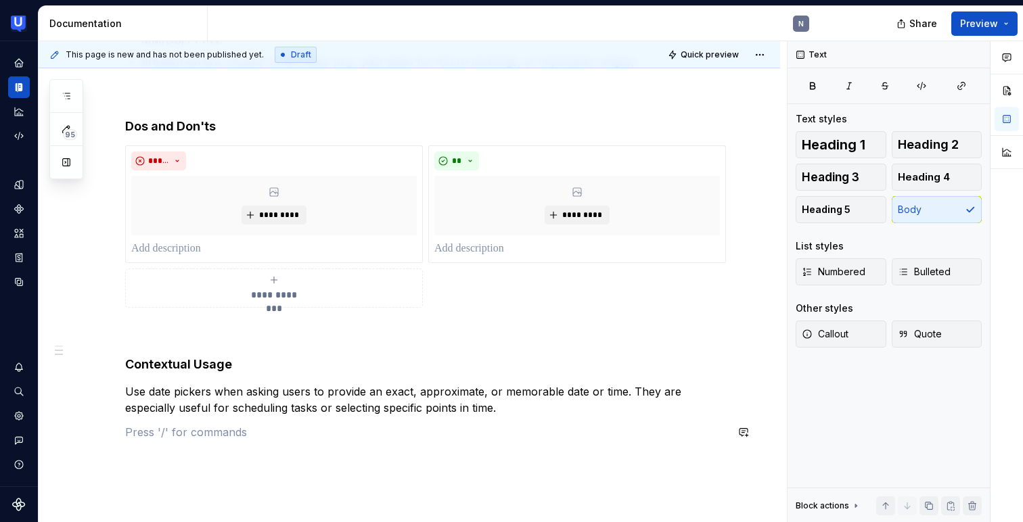
click at [169, 459] on div "**********" at bounding box center [409, 236] width 741 height 755
click at [181, 396] on p "Use date pickers when asking users to provide an exact, approximate, or memorab…" at bounding box center [425, 400] width 601 height 32
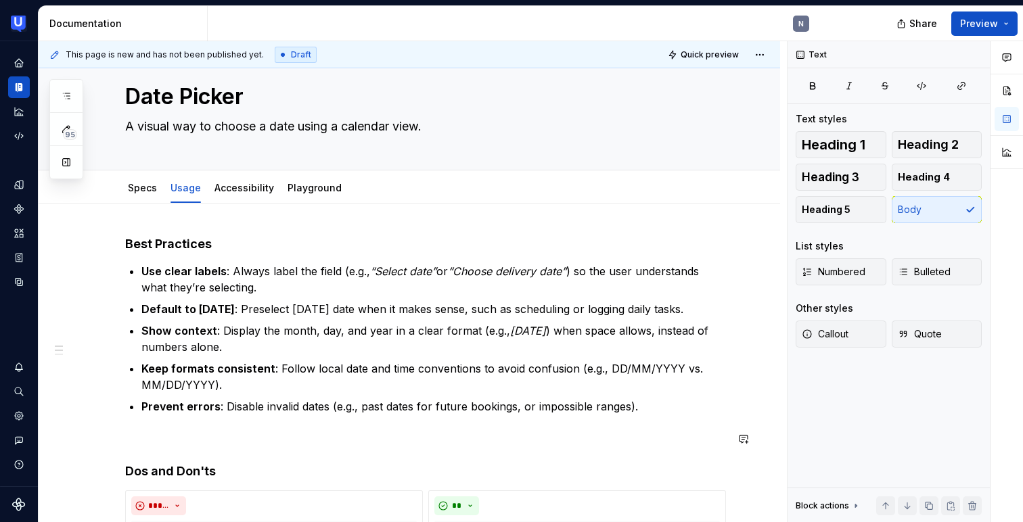
scroll to position [0, 0]
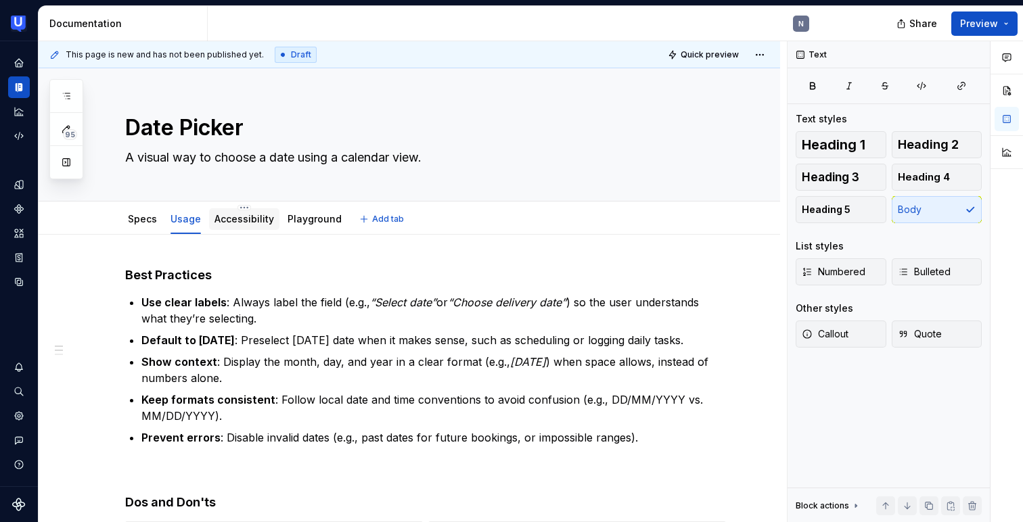
click at [239, 223] on link "Accessibility" at bounding box center [244, 219] width 60 height 12
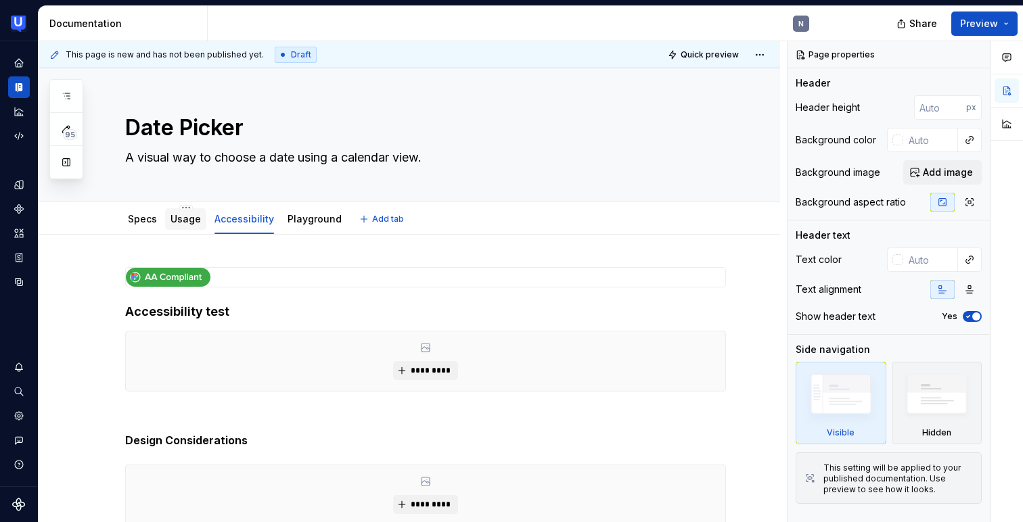
click at [183, 226] on div "Usage" at bounding box center [185, 219] width 30 height 16
click at [183, 221] on link "Usage" at bounding box center [185, 219] width 30 height 12
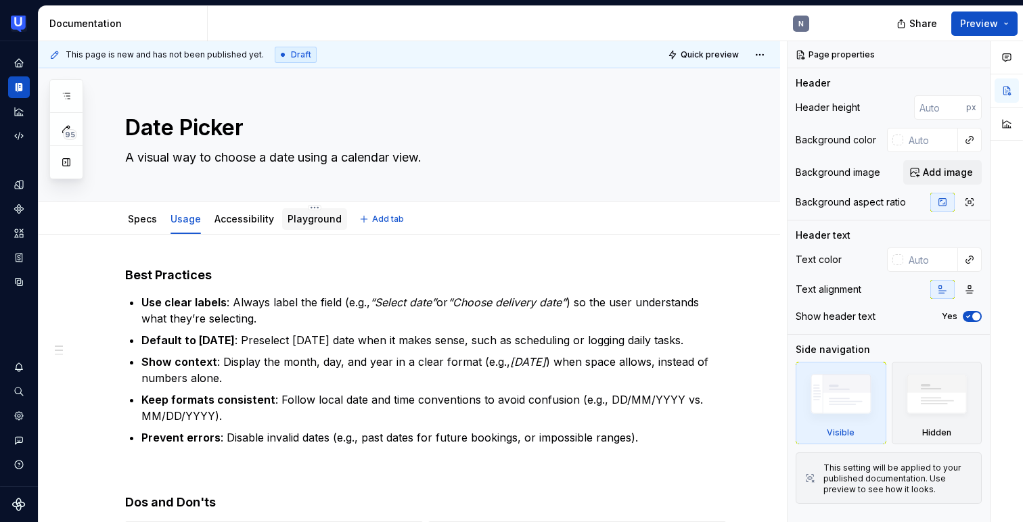
click at [301, 225] on link "Playground" at bounding box center [315, 219] width 54 height 12
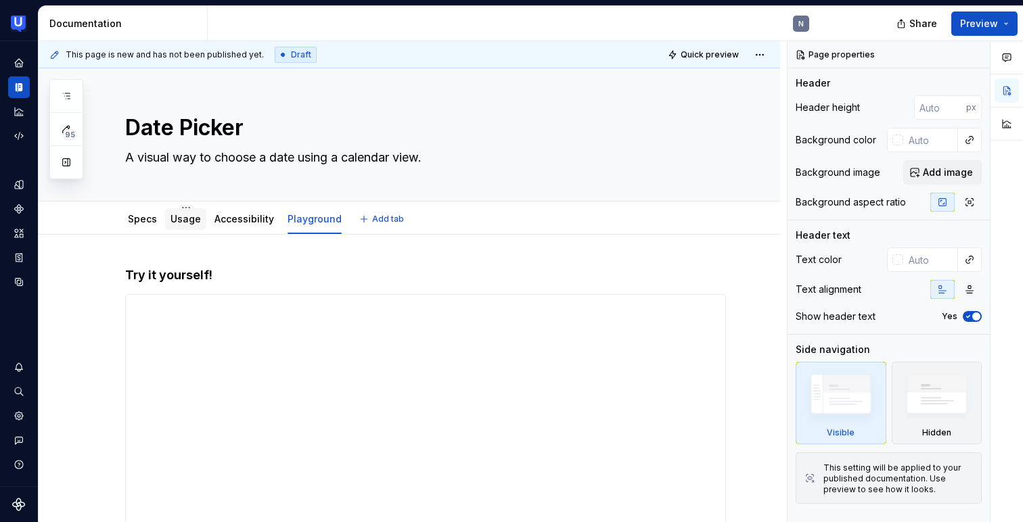
click at [173, 223] on link "Usage" at bounding box center [185, 219] width 30 height 12
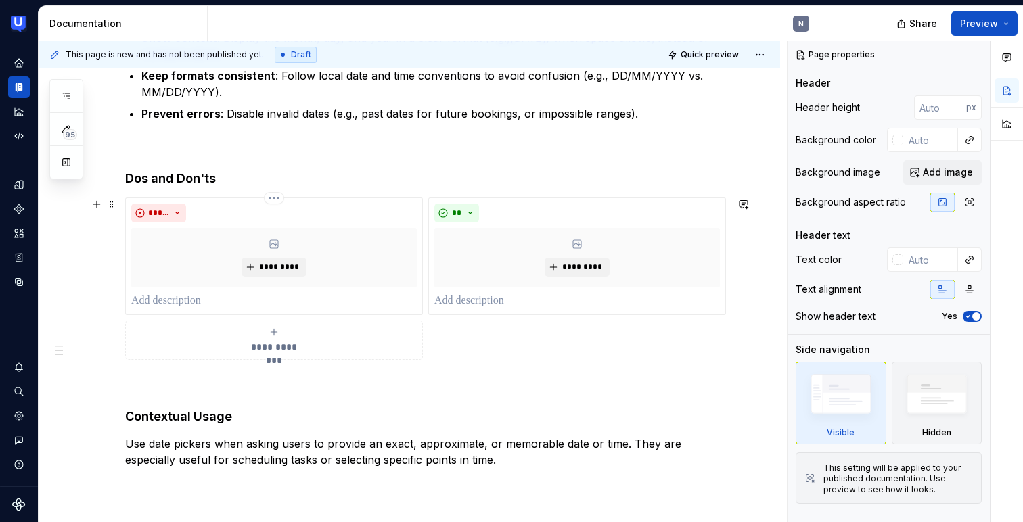
scroll to position [328, 0]
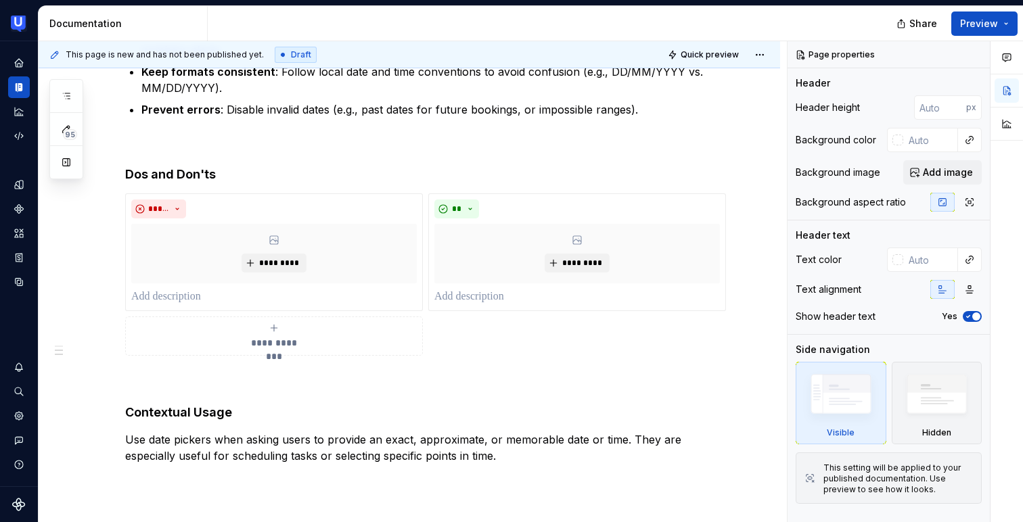
type textarea "*"
